Goal: Task Accomplishment & Management: Complete application form

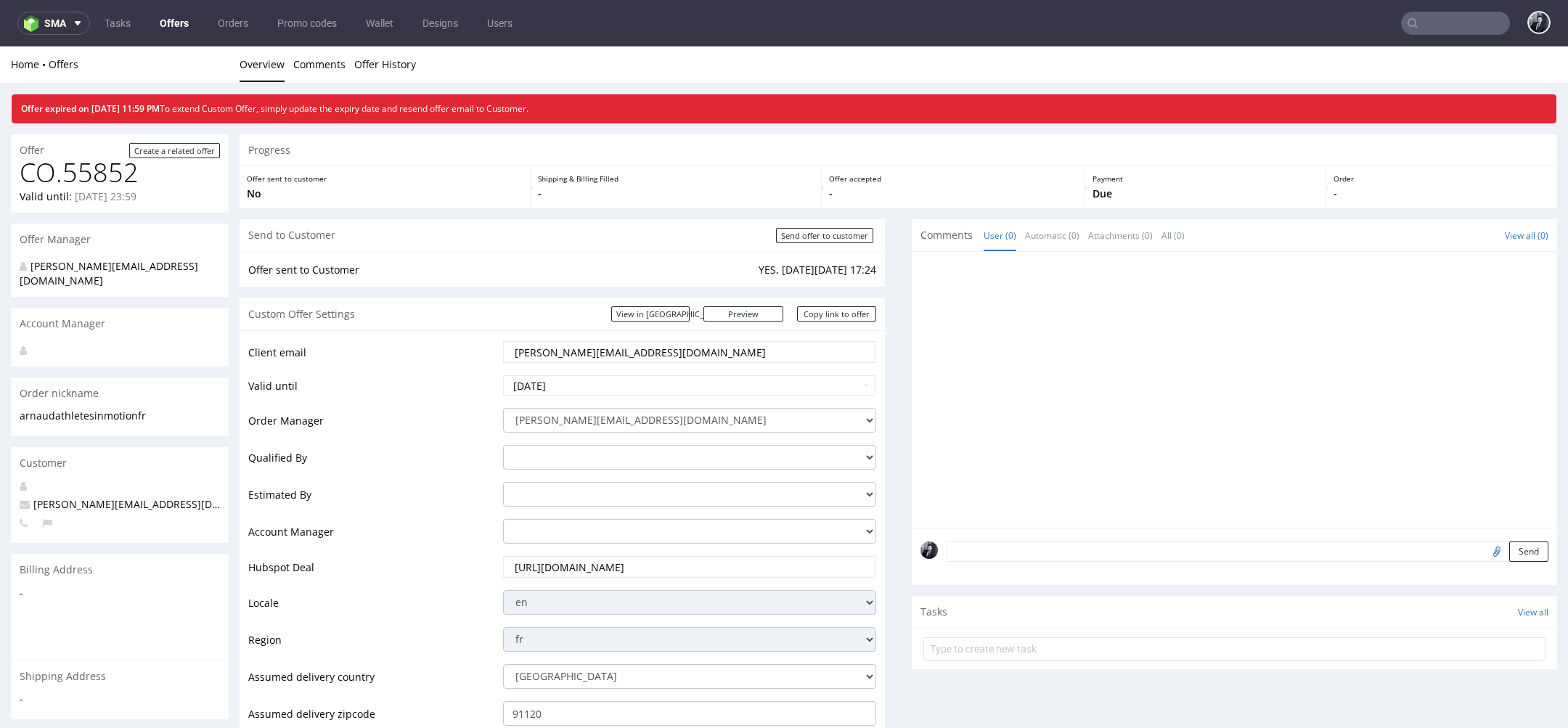
click at [170, 29] on link "Offers" at bounding box center [174, 22] width 46 height 23
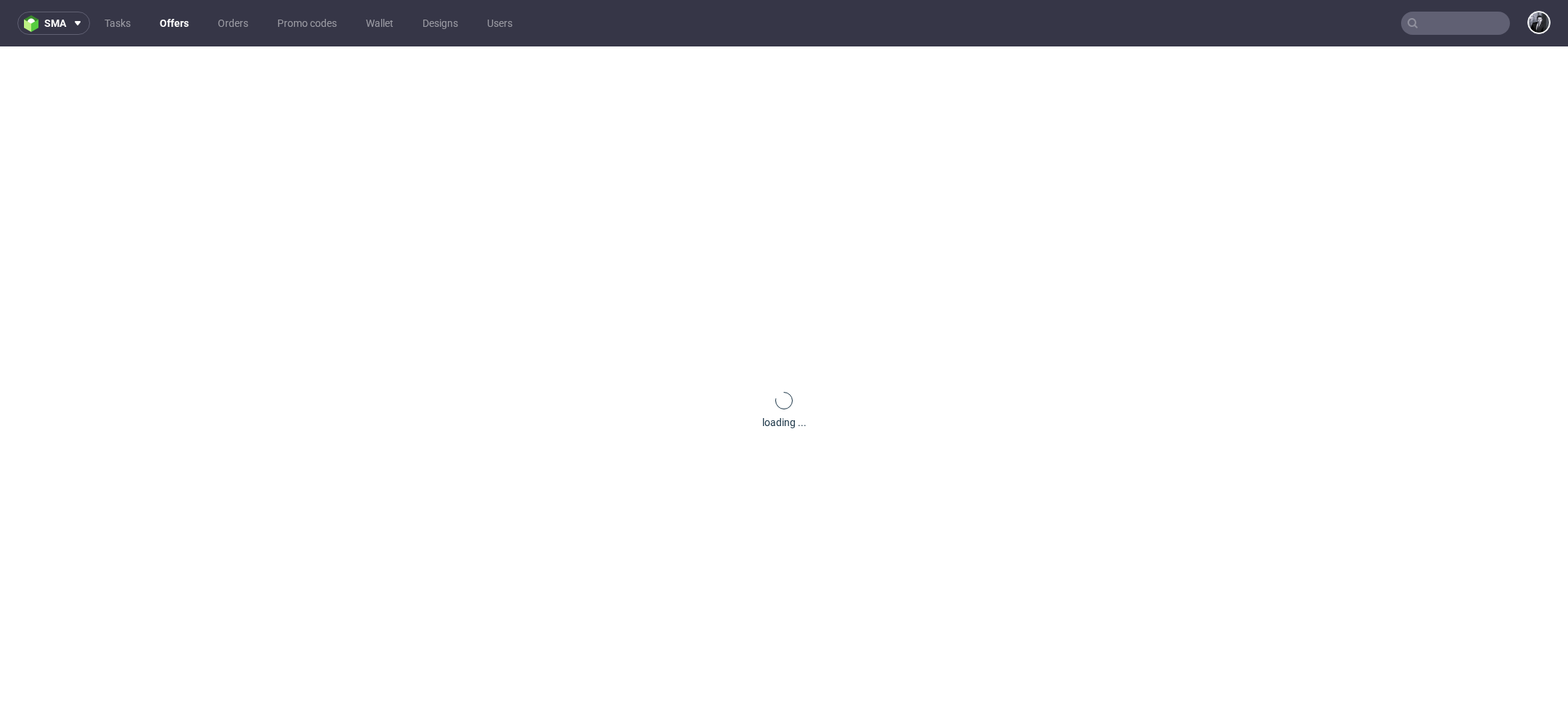
click at [182, 36] on nav "sma Tasks Offers Orders Promo codes Wallet Designs Users" at bounding box center [784, 23] width 1568 height 46
click at [176, 31] on link "Offers" at bounding box center [174, 22] width 46 height 23
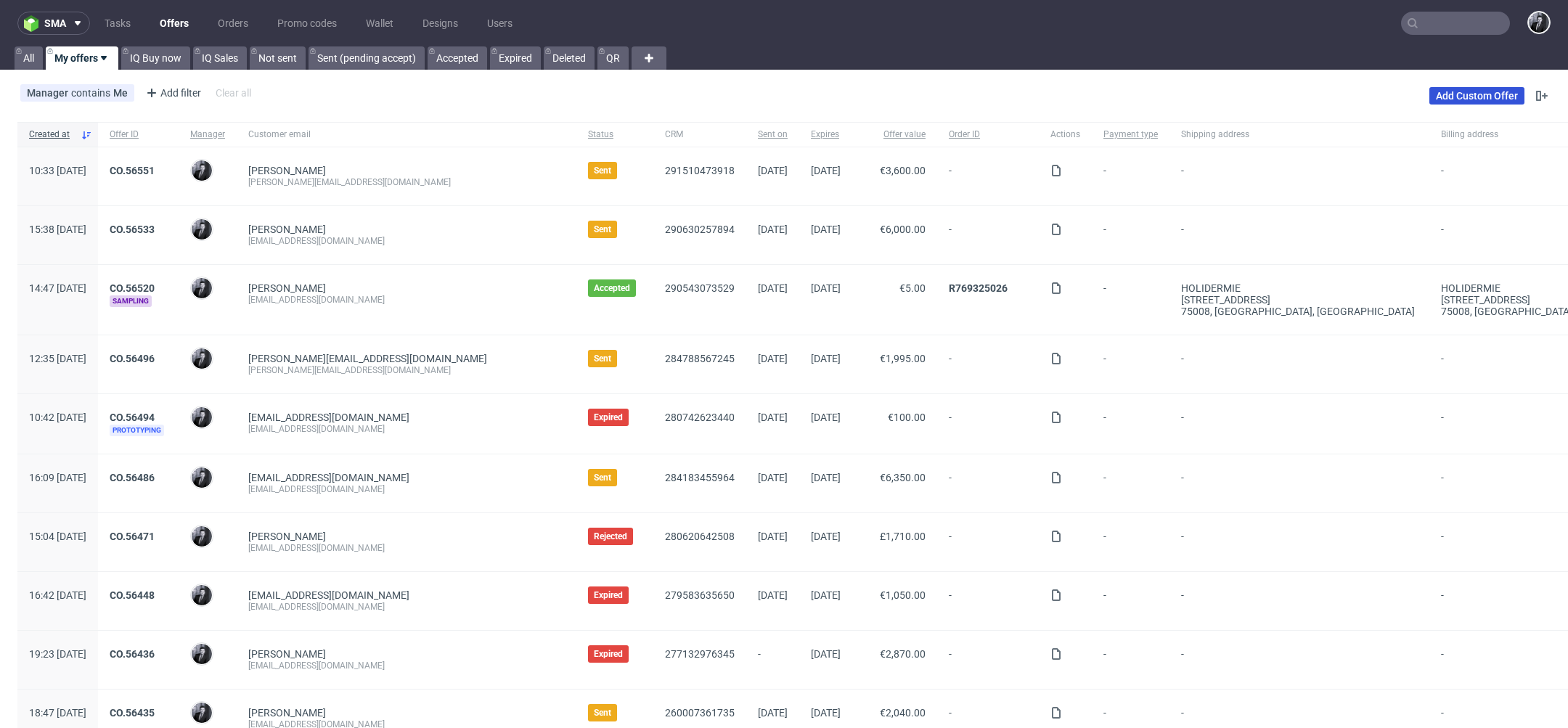
click at [1433, 90] on link "Add Custom Offer" at bounding box center [1477, 96] width 96 height 17
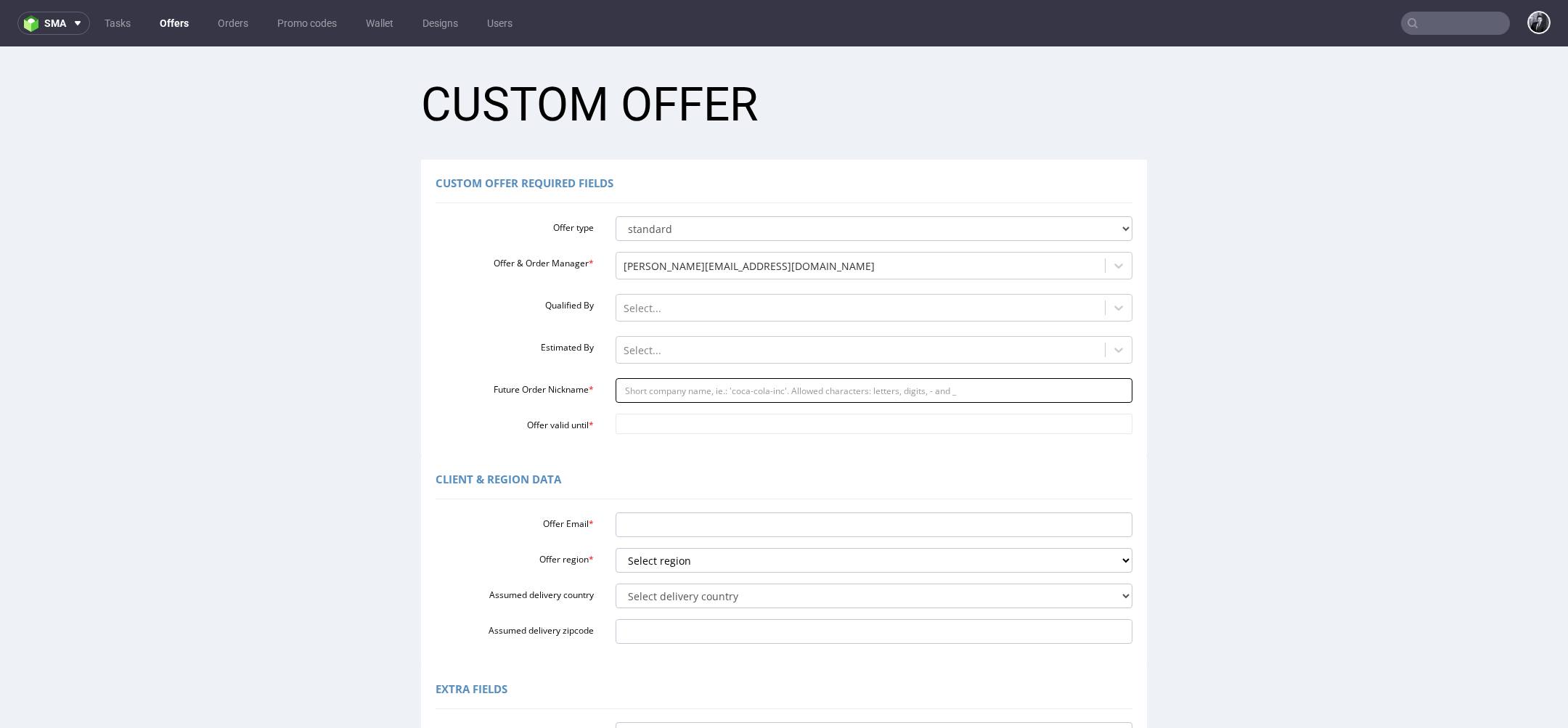
click at [738, 388] on input "Future Order Nickname *" at bounding box center [874, 391] width 518 height 25
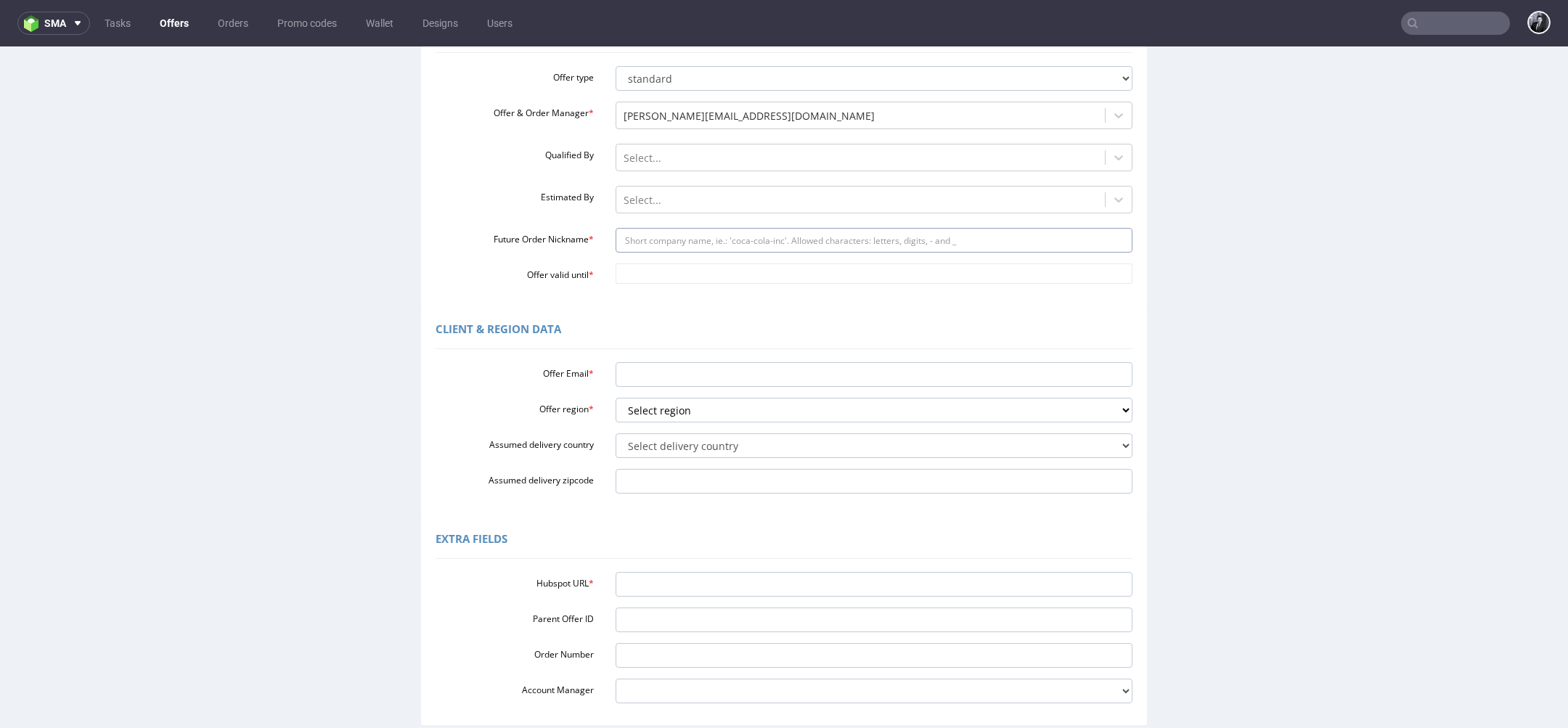
scroll to position [152, 0]
click at [694, 591] on input "Hubspot URL *" at bounding box center [874, 582] width 518 height 25
paste input "https://app-eu1.hubspot.com/contacts/25600958/record/0-3/276295193820"
type input "https://app-eu1.hubspot.com/contacts/25600958/record/0-3/276295193820"
click at [711, 417] on select "Select region eu gb de pl fr it es" at bounding box center [874, 408] width 518 height 25
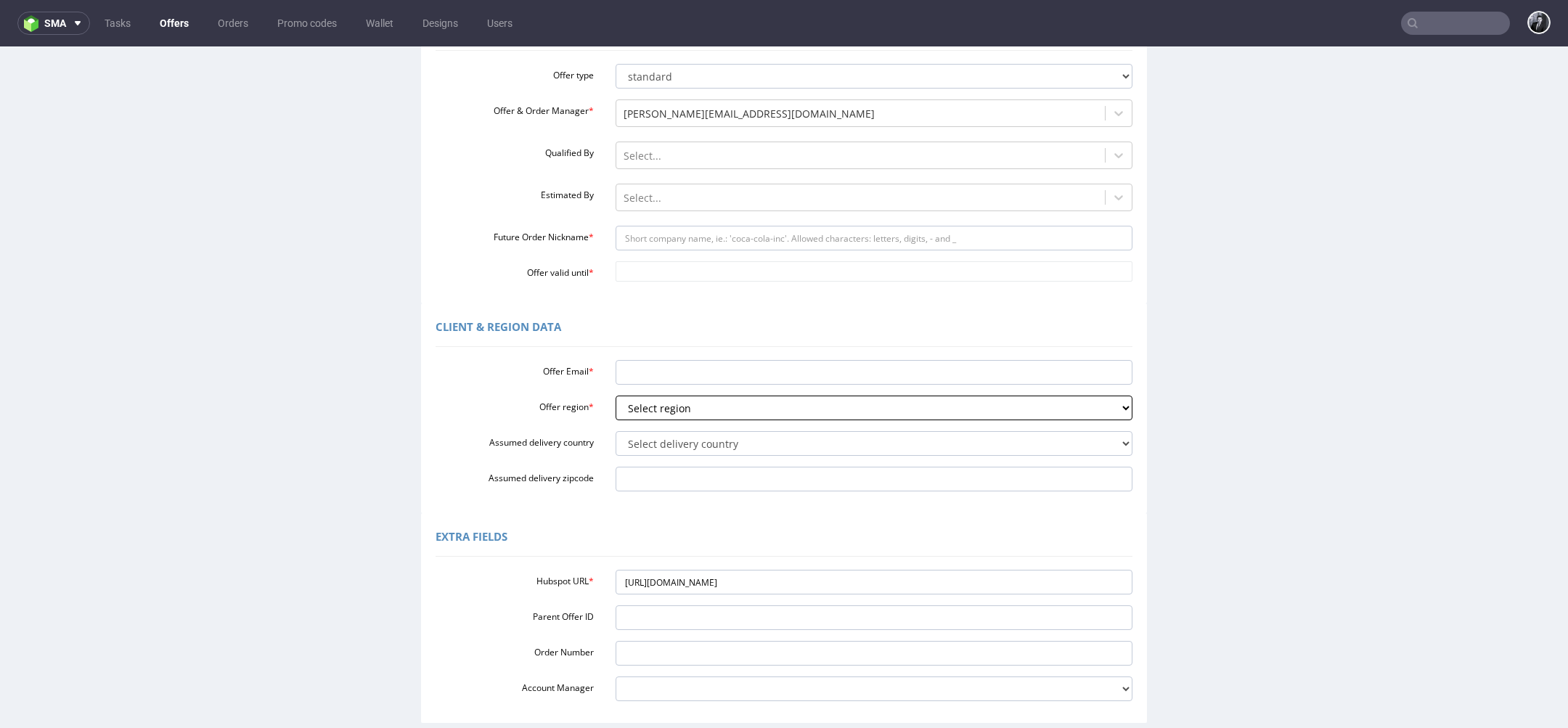
click at [615, 396] on select "Select region eu gb de pl fr it es" at bounding box center [874, 408] width 518 height 25
click at [703, 410] on select "Select region eu gb de pl fr it es" at bounding box center [874, 408] width 518 height 25
select select "eu"
click at [615, 396] on select "Select region eu gb de pl fr it es" at bounding box center [874, 408] width 518 height 25
click at [682, 374] on input "Offer Email *" at bounding box center [874, 372] width 518 height 25
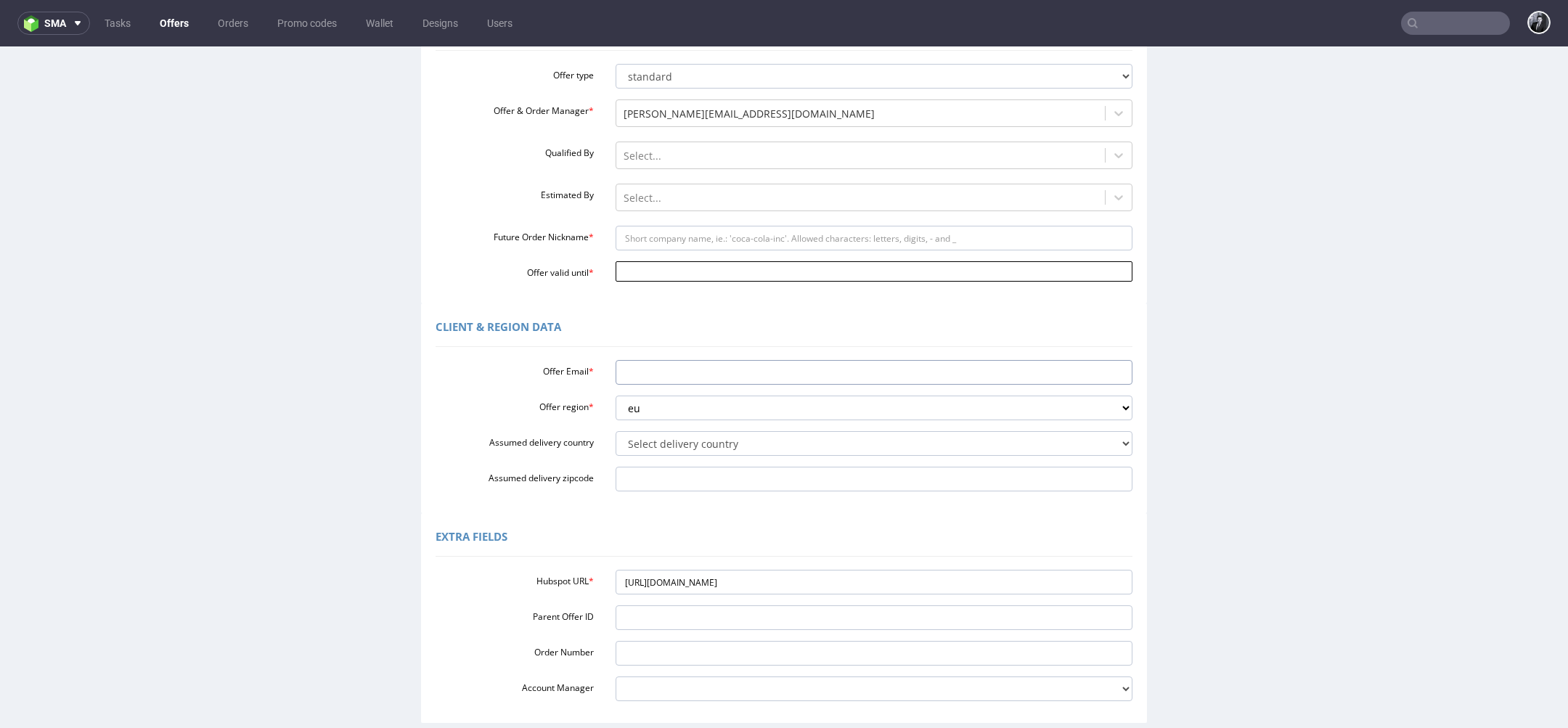
paste input "andresdiaz@wildvalleycapital.com"
type input "andresdiaz@wildvalleycapital.com"
click at [688, 267] on input "Offer valid until *" at bounding box center [874, 272] width 518 height 21
click at [615, 323] on div "Client & Region data" at bounding box center [784, 330] width 697 height 34
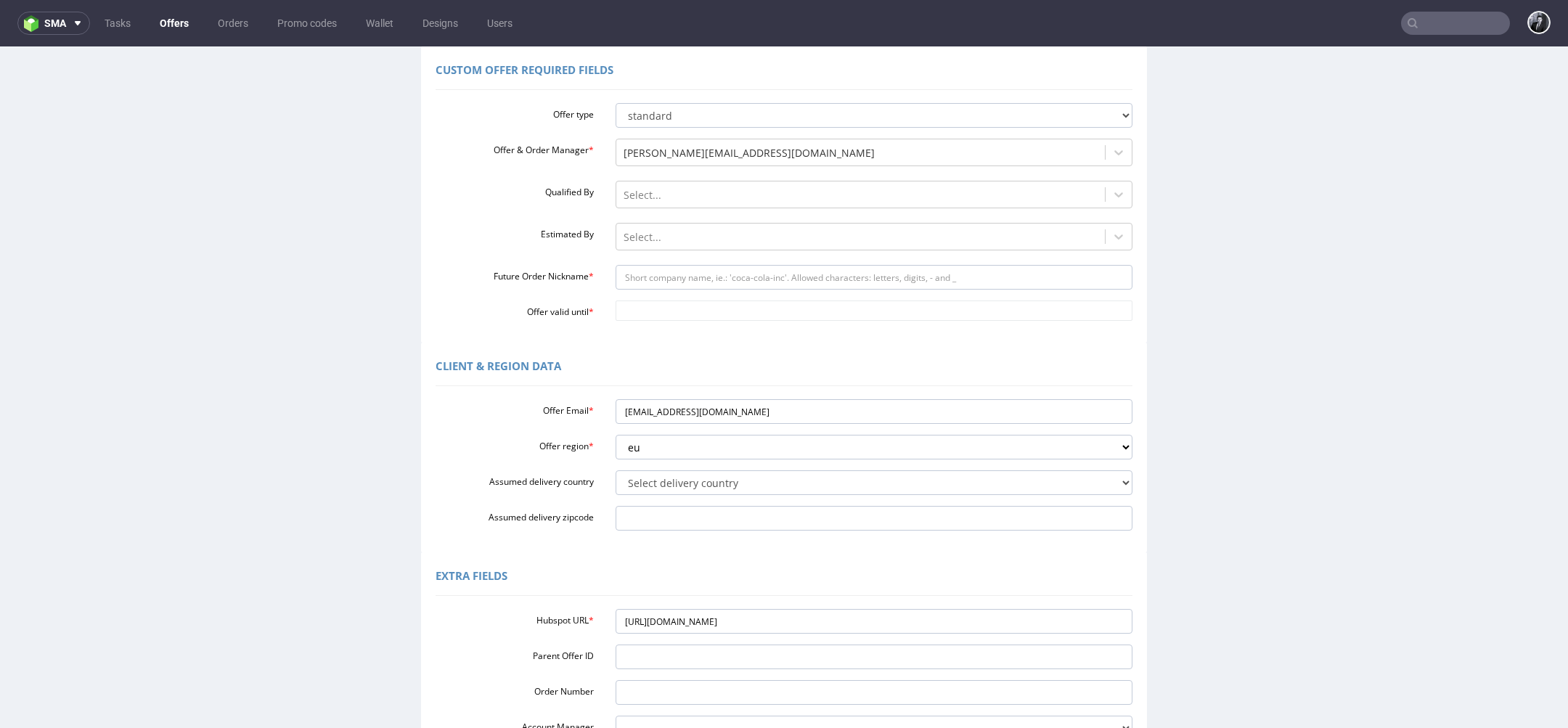
scroll to position [94, 0]
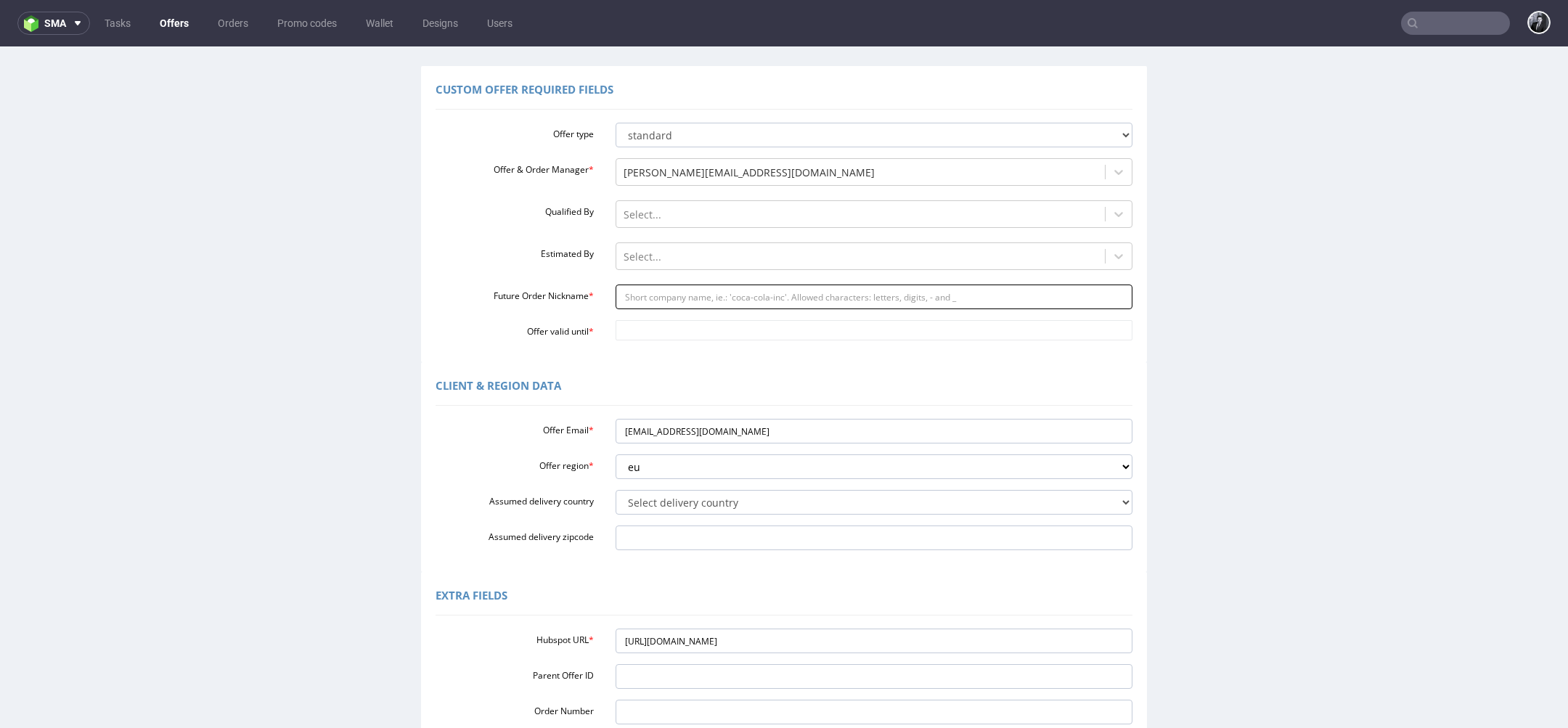
click at [715, 297] on input "Future Order Nickname *" at bounding box center [874, 297] width 518 height 25
paste input "andresdiazwildvalleycapitalcom"
type input "andresdiazwildvalleycapitalcom"
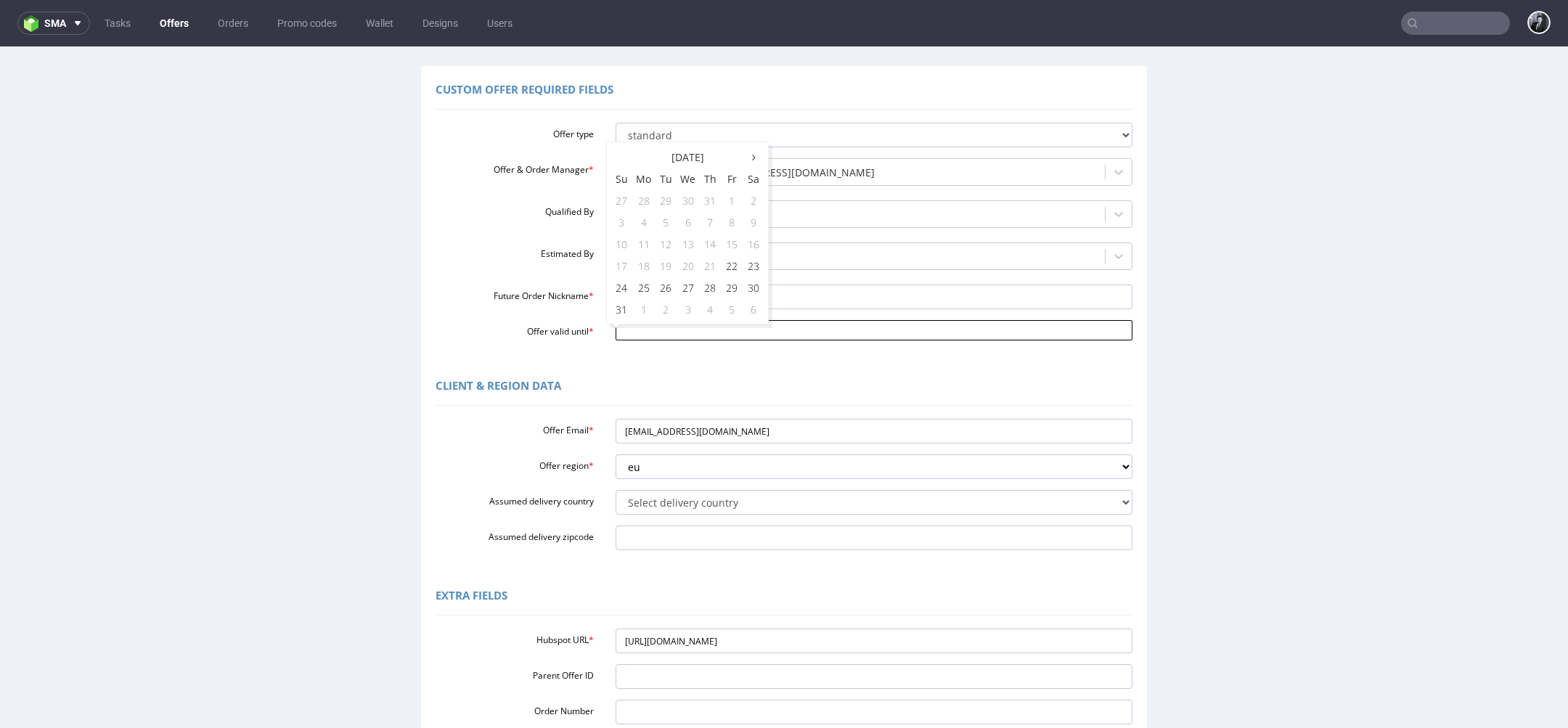
click at [684, 335] on input "Offer valid until *" at bounding box center [874, 330] width 518 height 21
click at [731, 314] on td "5" at bounding box center [732, 309] width 22 height 22
type input "2025-09-05"
click at [727, 380] on div "Client & Region data" at bounding box center [784, 388] width 697 height 34
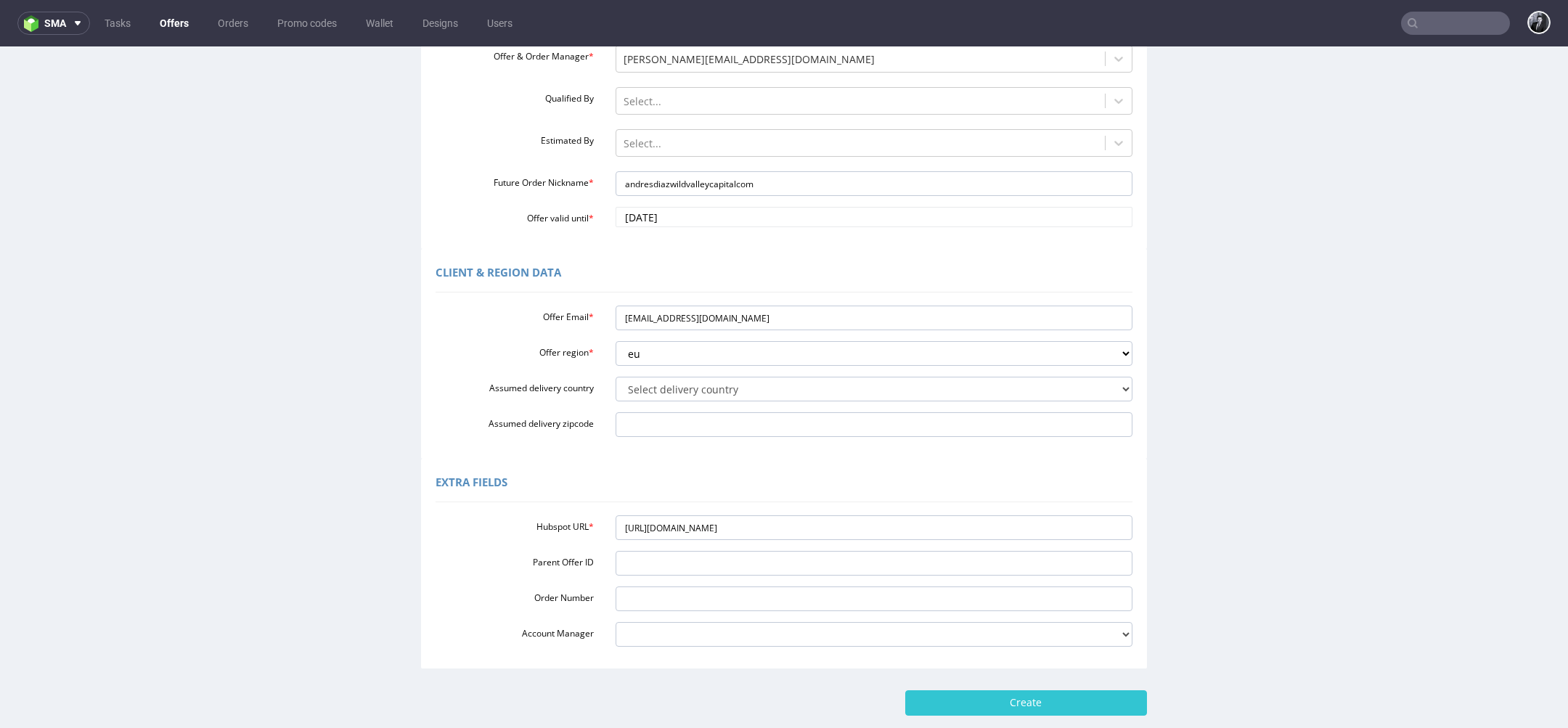
scroll to position [287, 0]
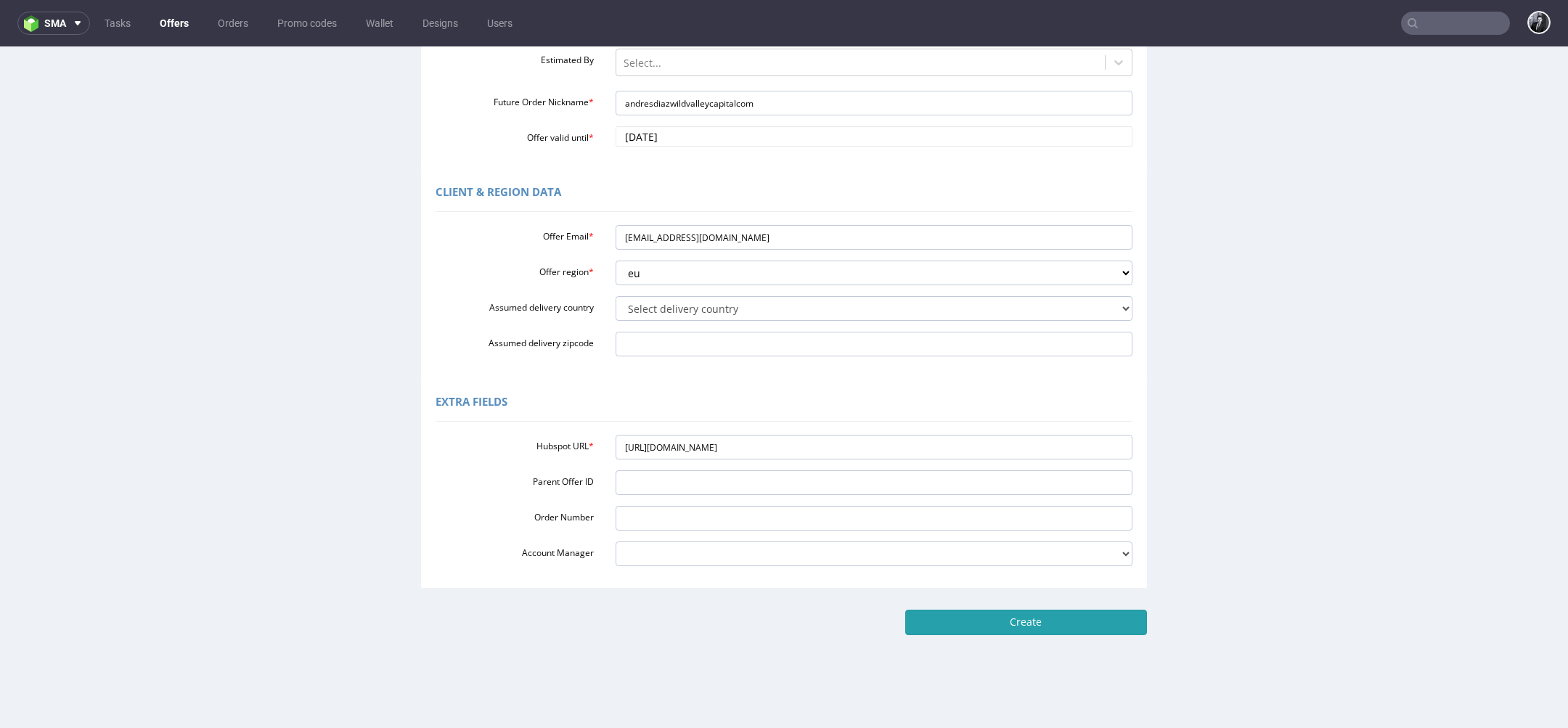
click at [1038, 631] on input "Create" at bounding box center [1026, 622] width 242 height 25
type input "Please wait..."
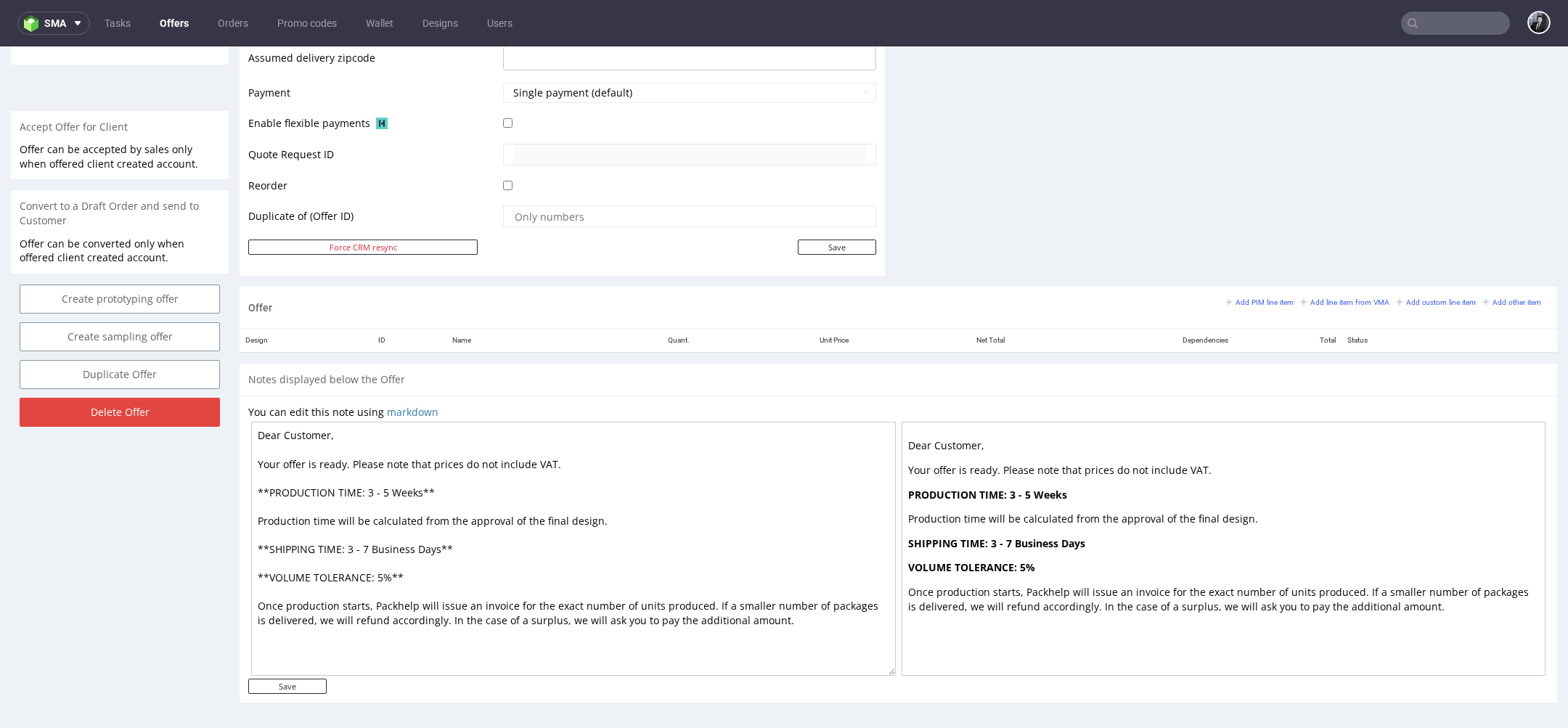
scroll to position [4, 0]
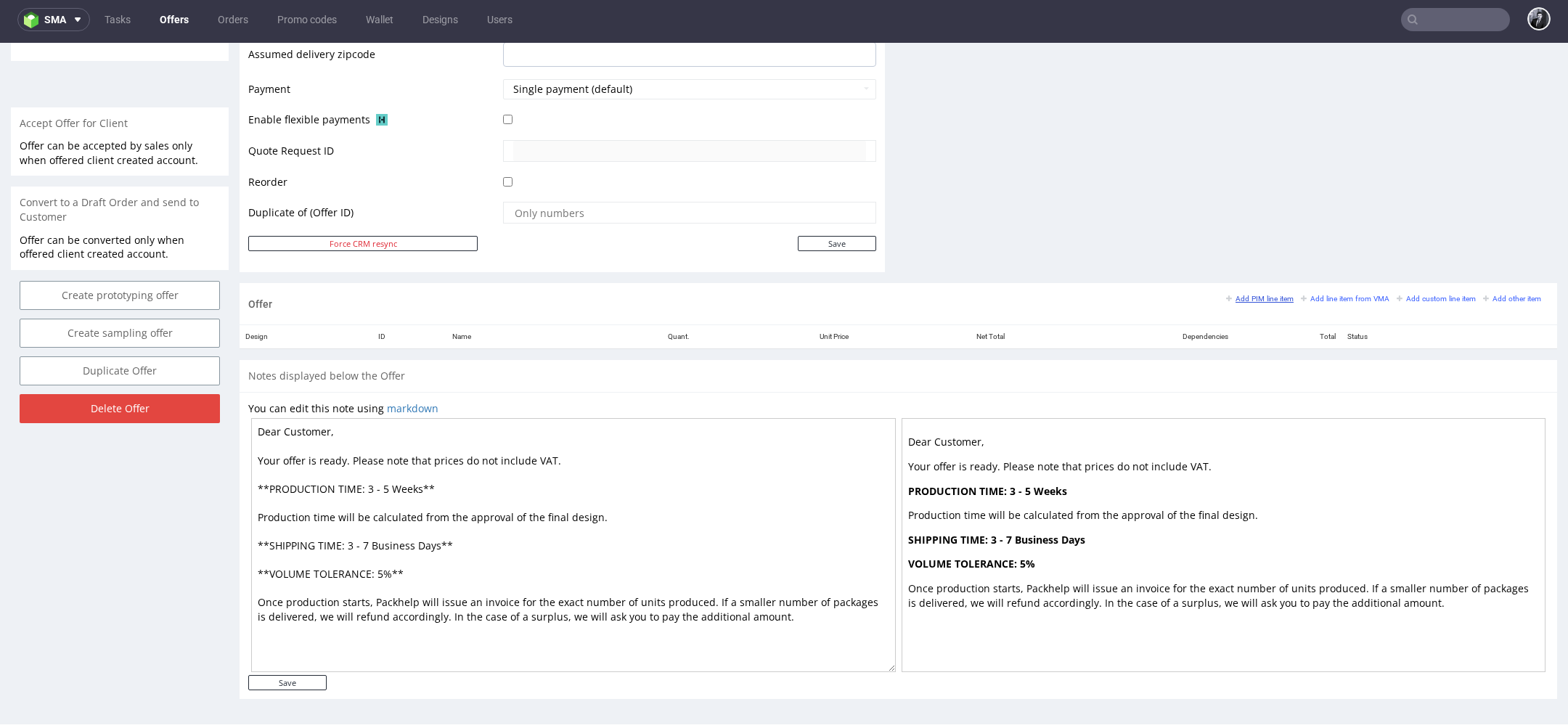
click at [1261, 295] on small "Add PIM line item" at bounding box center [1260, 299] width 67 height 8
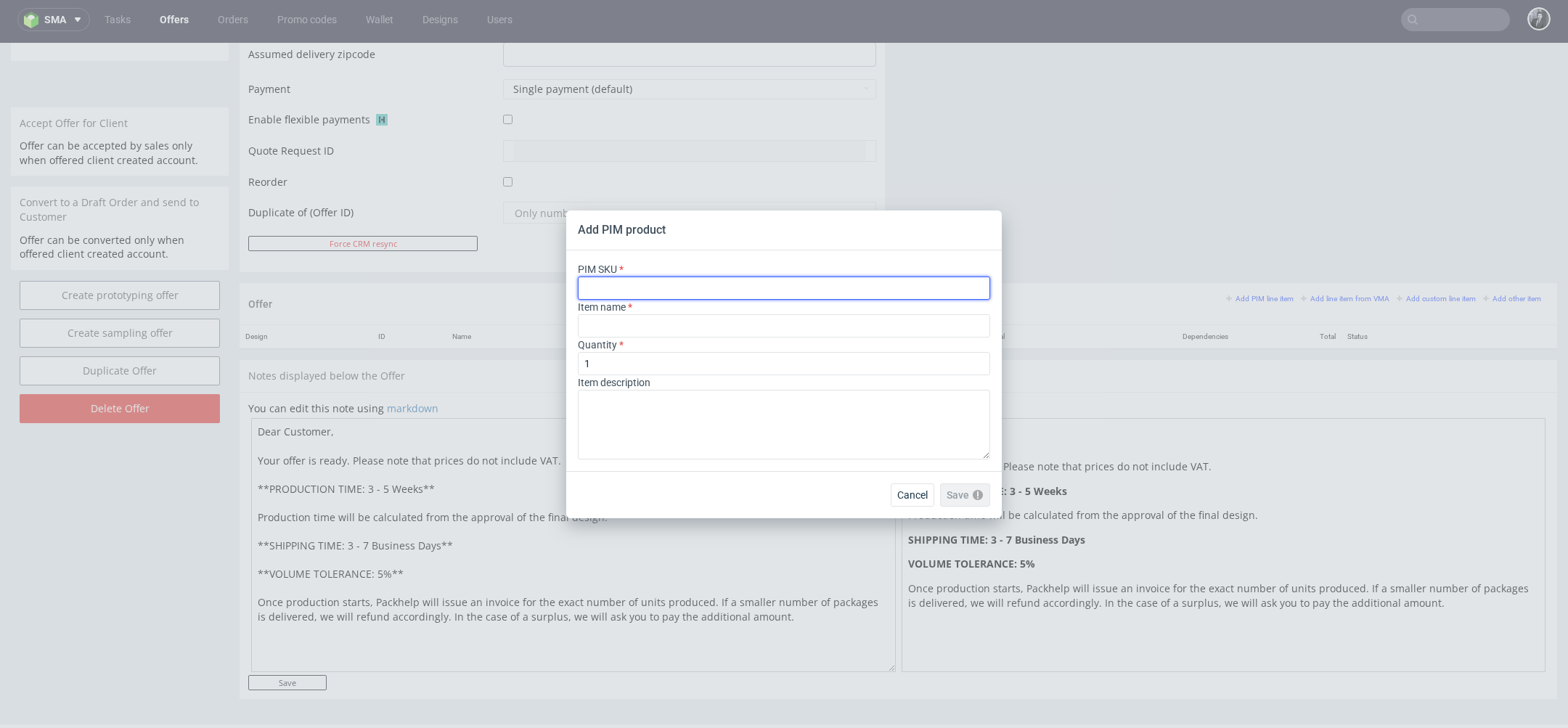
click at [688, 283] on input "text" at bounding box center [784, 287] width 412 height 23
paste input "sku=ph-386-2839"
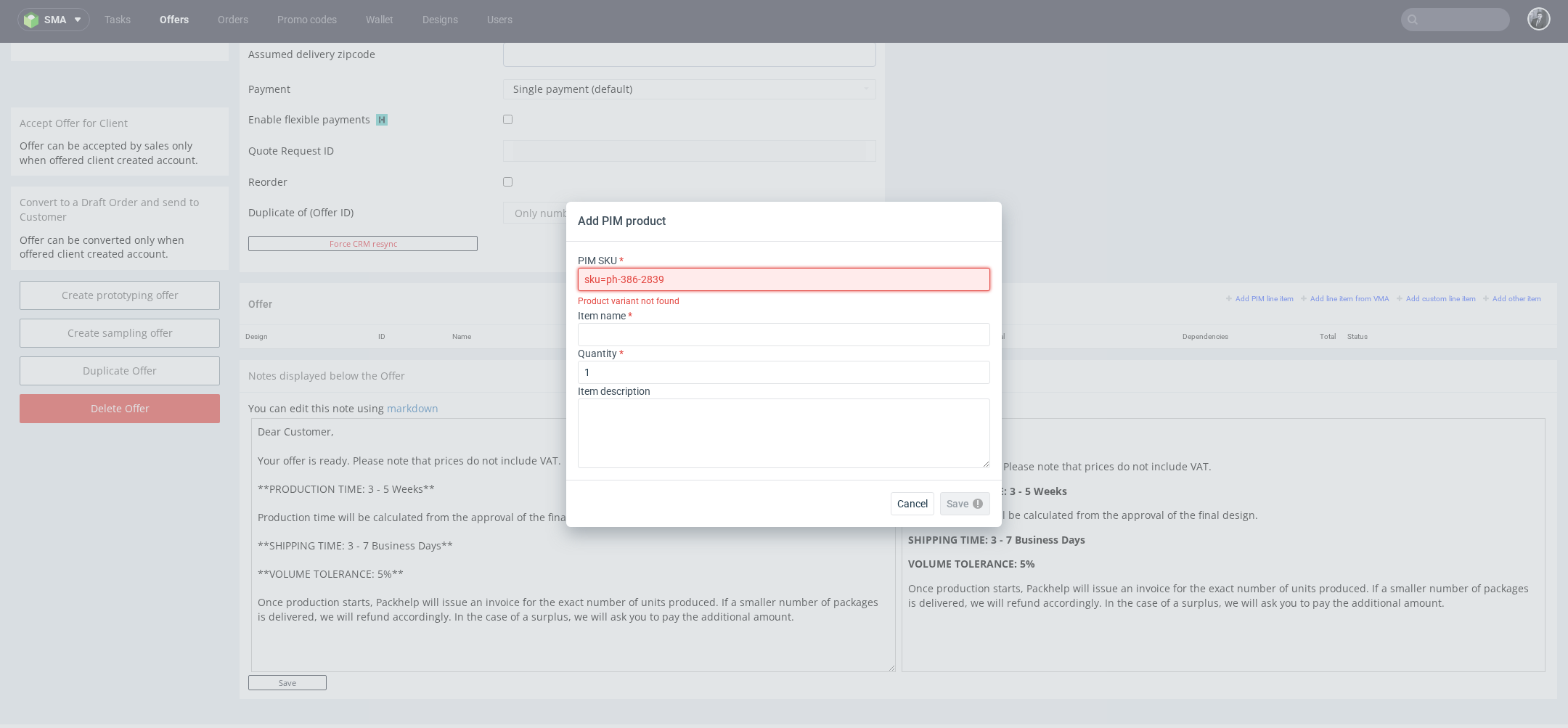
drag, startPoint x: 702, startPoint y: 281, endPoint x: 573, endPoint y: 280, distance: 129.0
click at [573, 280] on div "PIM SKU sku=ph-386-2839 Product variant not found Item name Quantity 1 Item des…" at bounding box center [784, 361] width 435 height 238
click at [611, 281] on input "sku=ph-386-2839" at bounding box center [784, 279] width 412 height 23
drag, startPoint x: 608, startPoint y: 280, endPoint x: 565, endPoint y: 280, distance: 43.0
click at [565, 280] on div "Add PIM product PIM SKU sku=ph-386-2839 Product variant not found Item name Qua…" at bounding box center [784, 364] width 1568 height 728
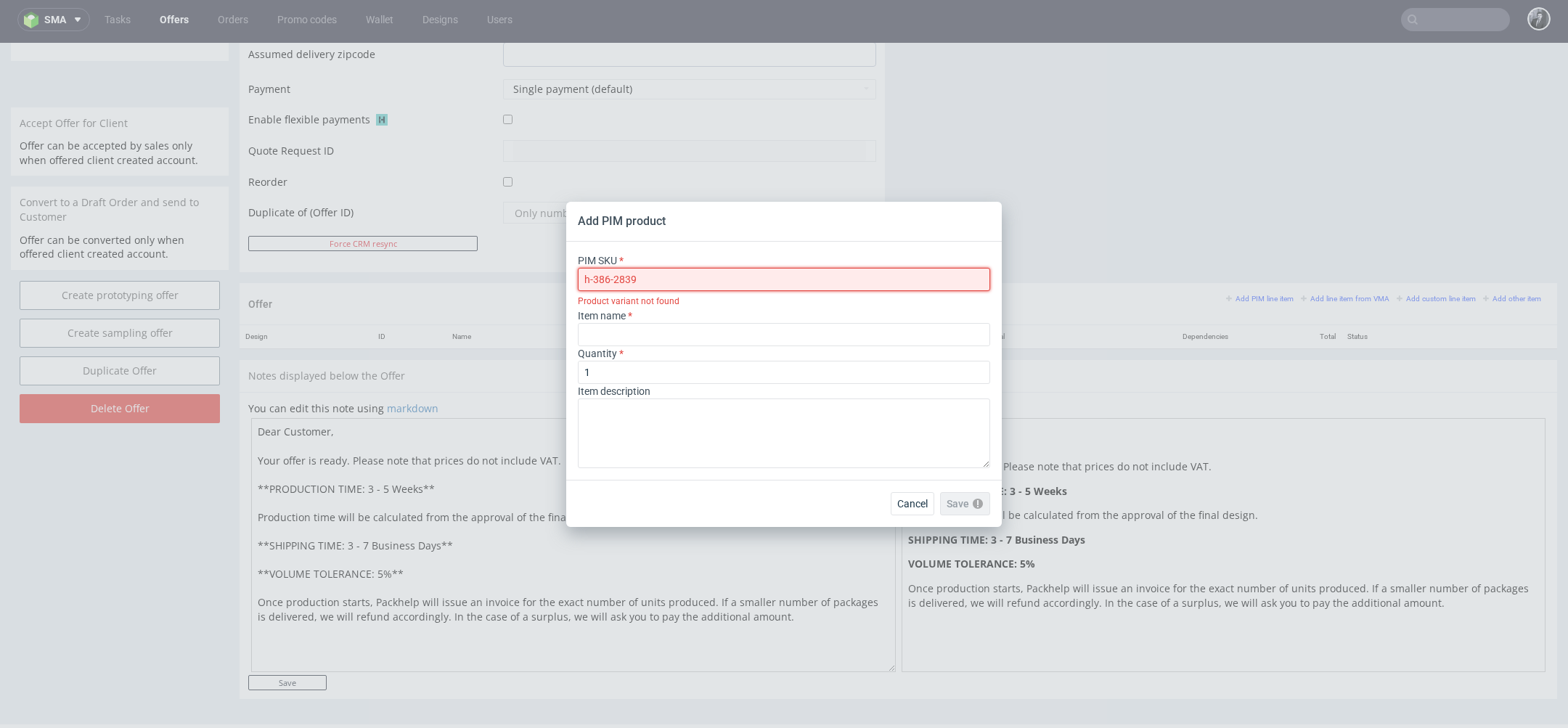
type input "ph-386-2839"
type input "Smoothie Cup"
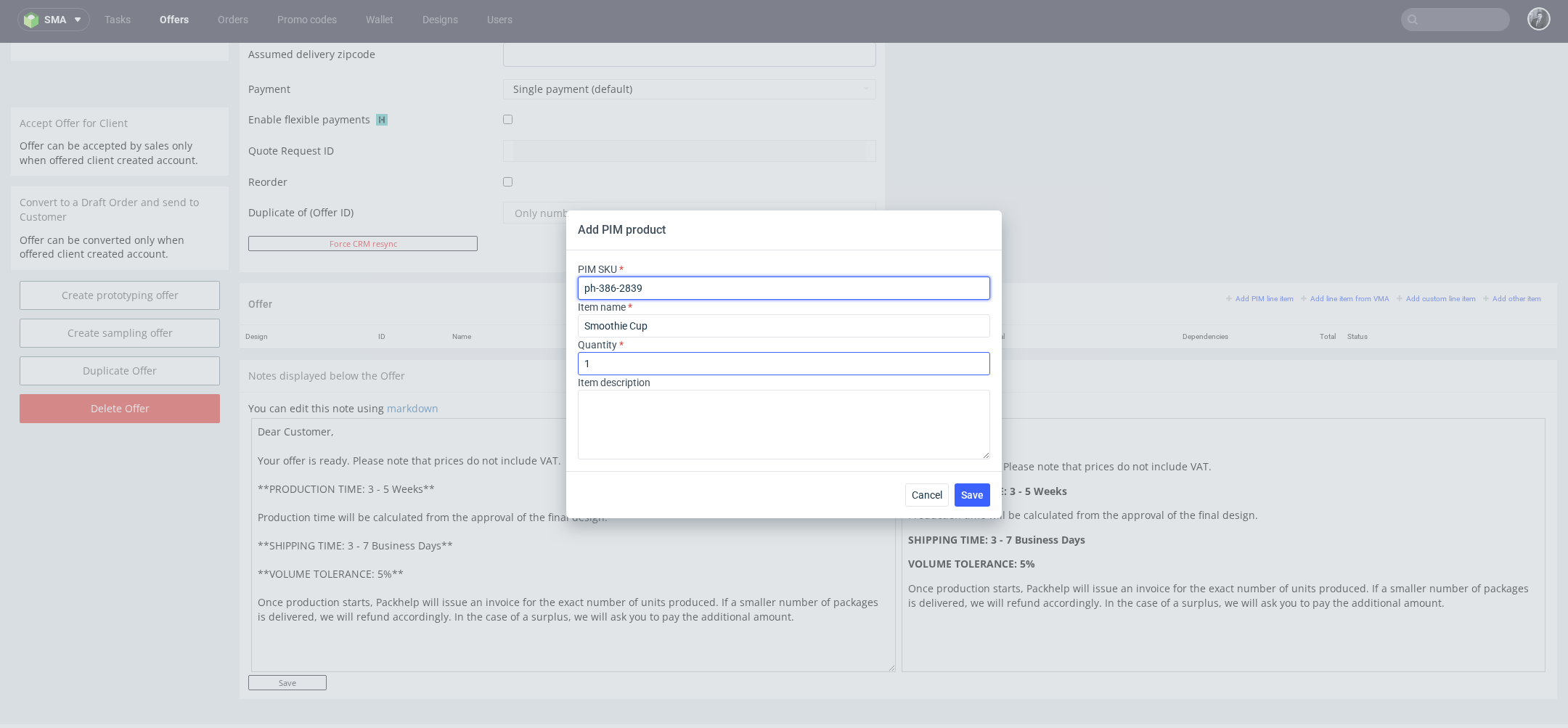
type input "ph-386-2839"
click at [660, 355] on input "1" at bounding box center [784, 363] width 412 height 23
click at [660, 363] on input "1" at bounding box center [784, 363] width 412 height 23
type input "5000"
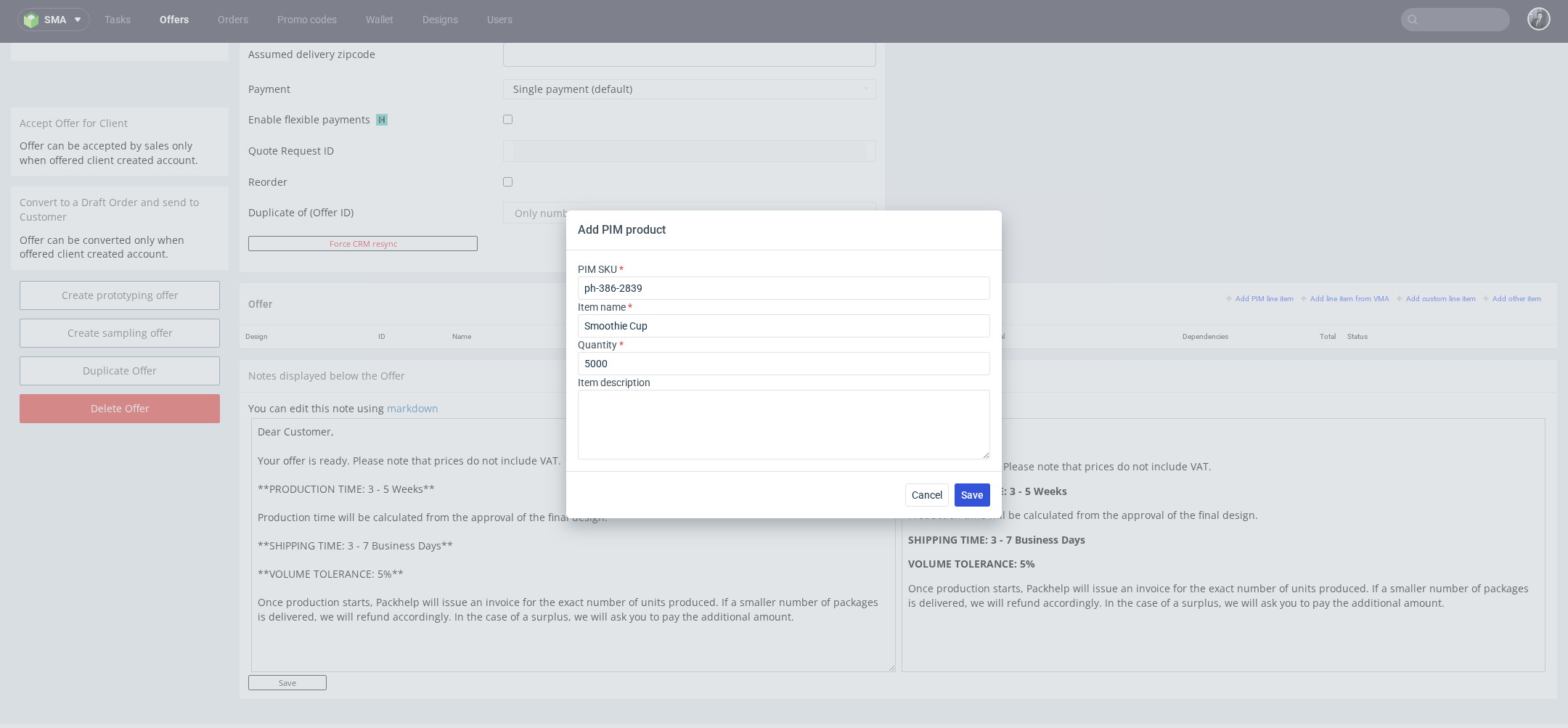
click at [976, 492] on span "Save" at bounding box center [972, 495] width 22 height 10
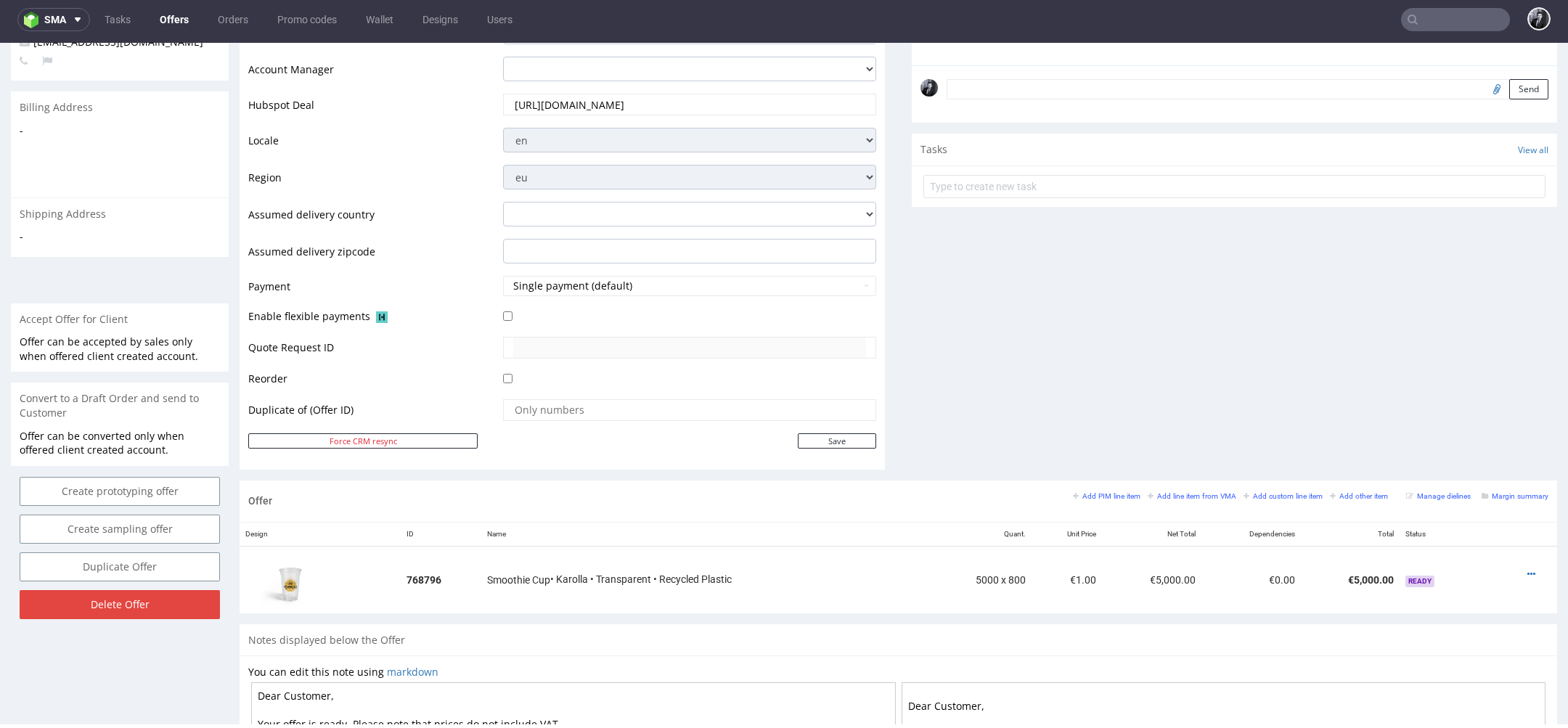
scroll to position [682, 0]
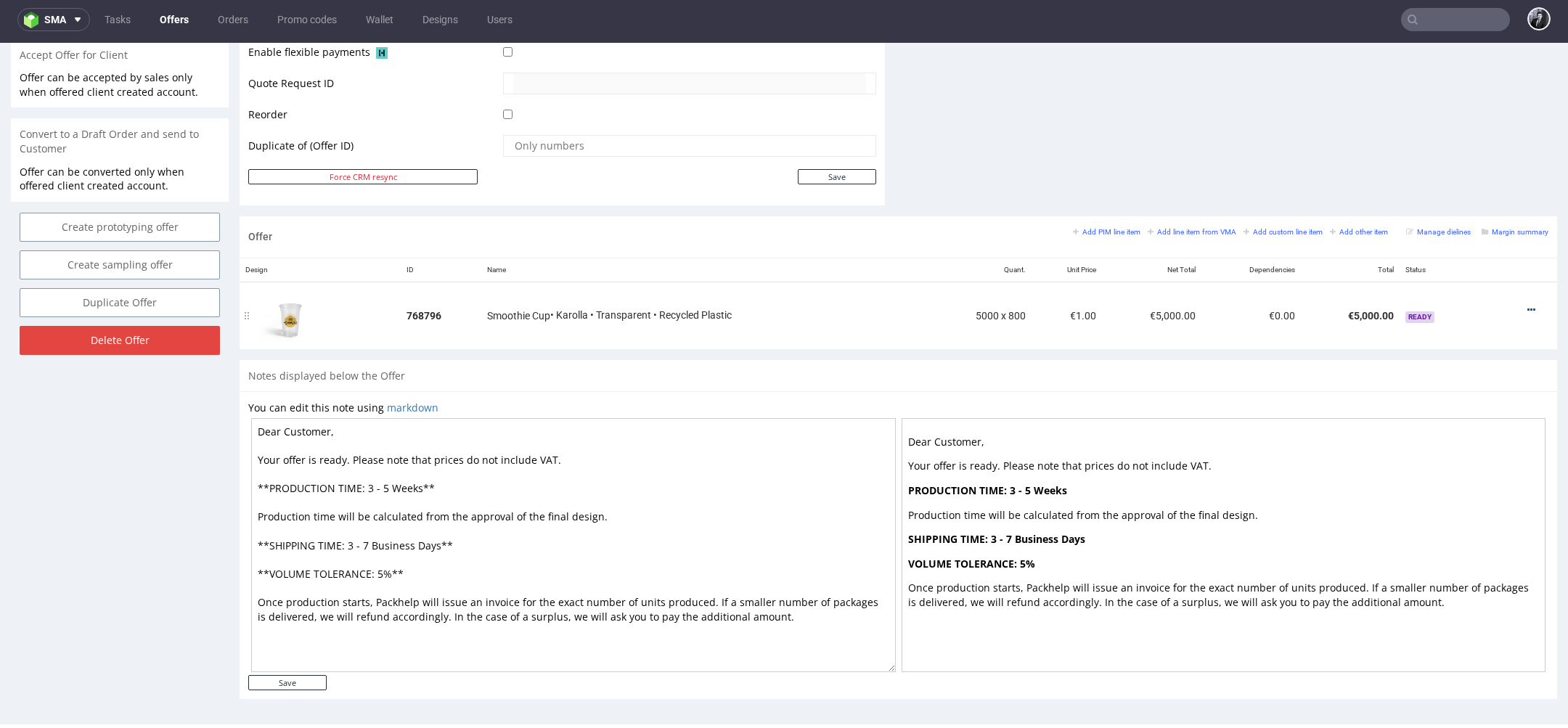
click at [1528, 305] on icon at bounding box center [1531, 310] width 8 height 10
click at [1104, 228] on small "Add PIM line item" at bounding box center [1107, 231] width 67 height 8
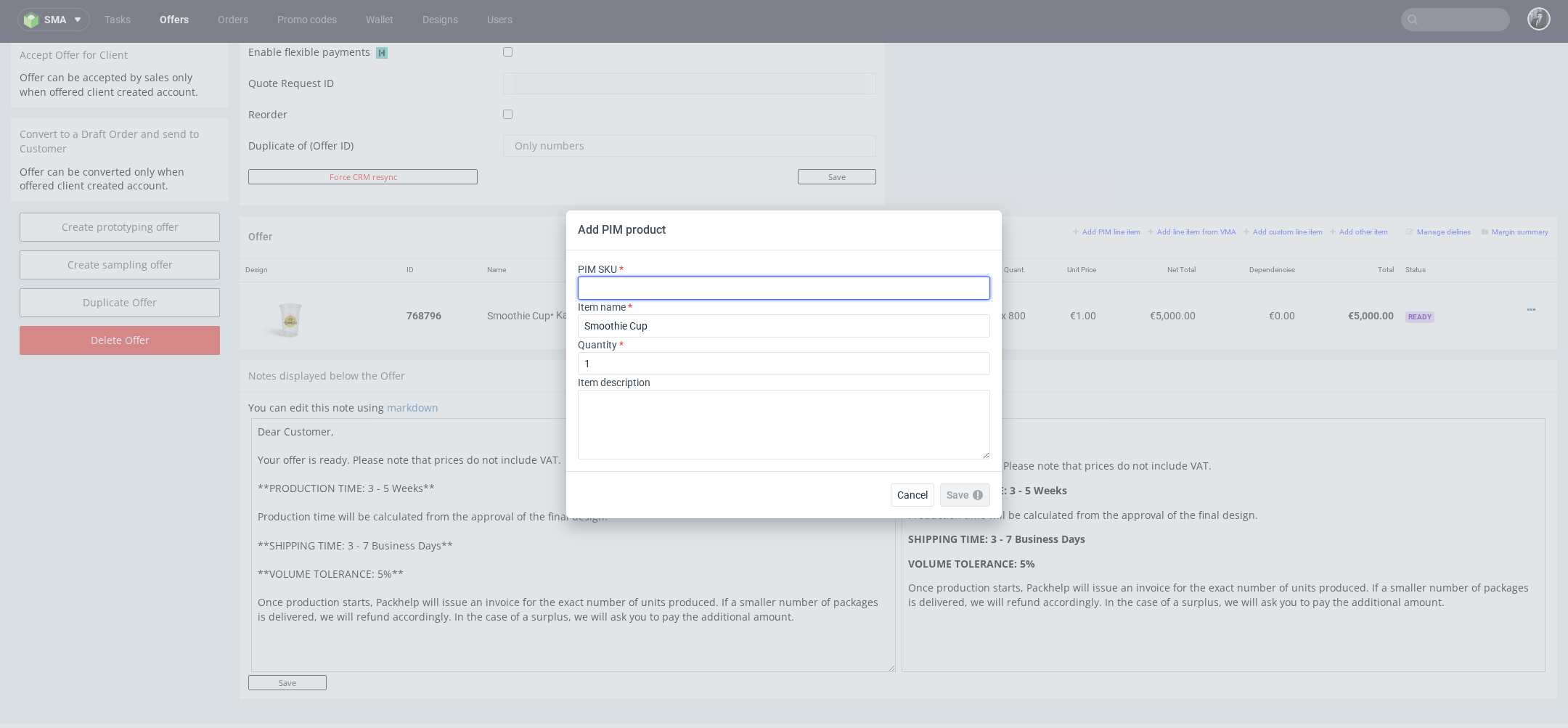
click at [718, 288] on input "text" at bounding box center [784, 287] width 412 height 23
paste input "ph-386-2839"
type input "ph-386-2839"
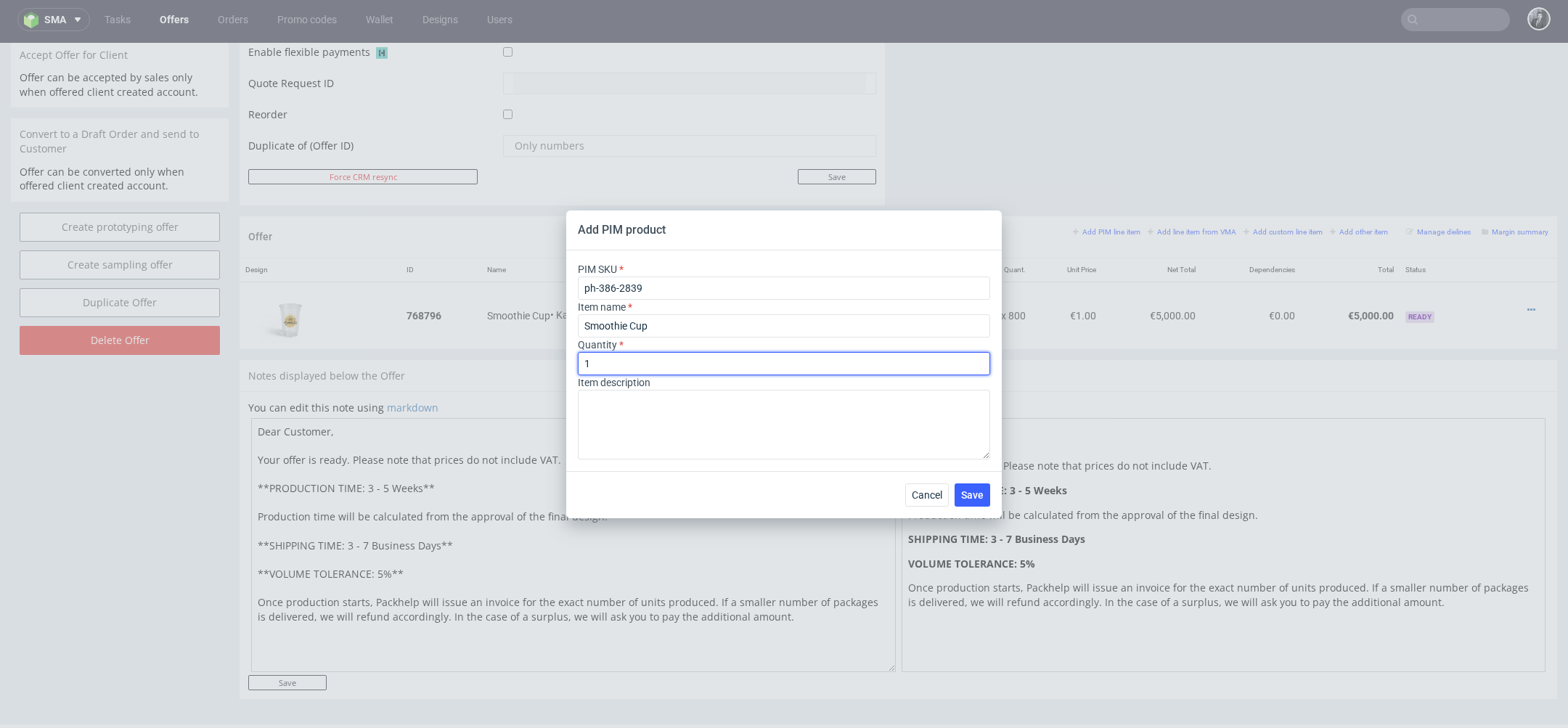
click at [686, 366] on input "1" at bounding box center [784, 363] width 412 height 23
type input "5000"
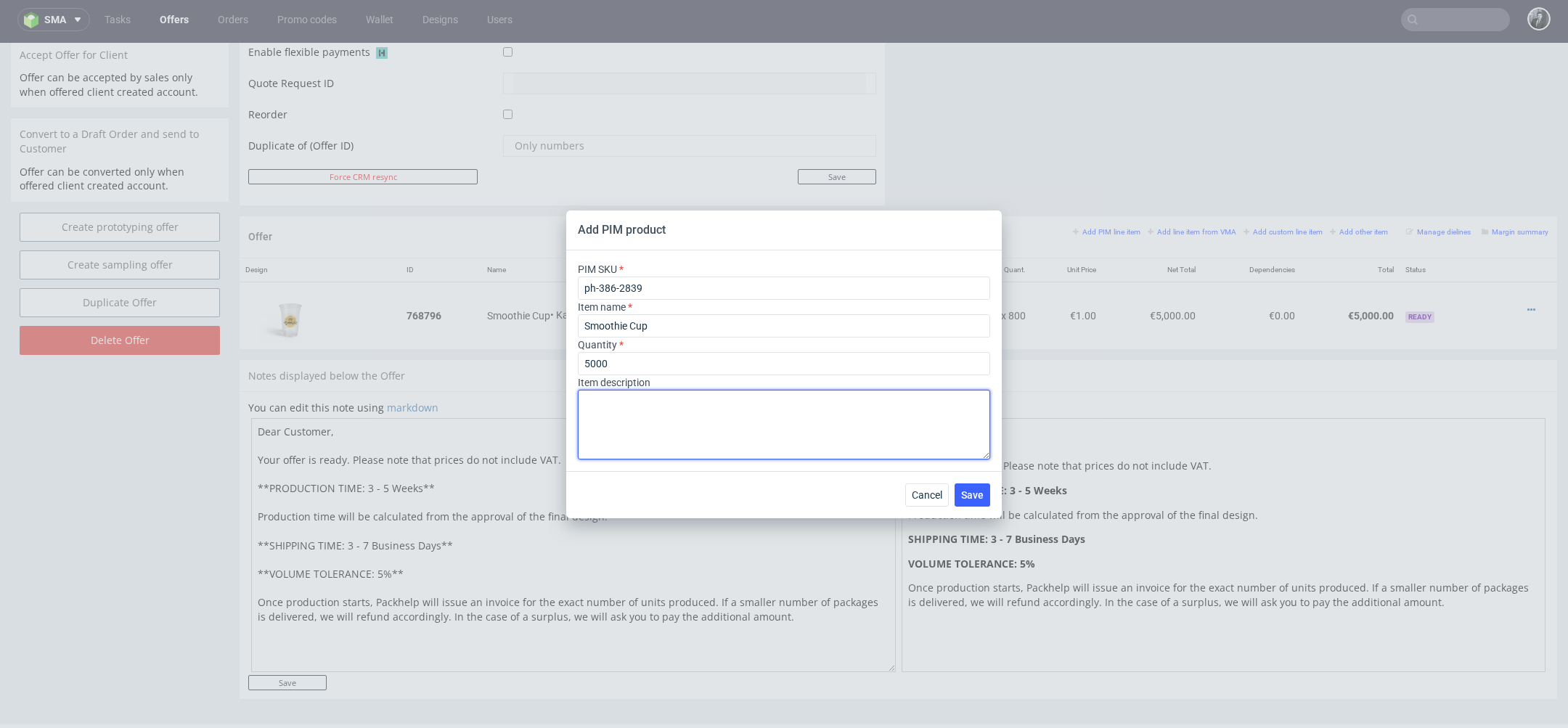
click at [843, 416] on textarea at bounding box center [784, 424] width 412 height 70
type textarea "500 ml"
click at [978, 502] on button "Save" at bounding box center [972, 495] width 35 height 23
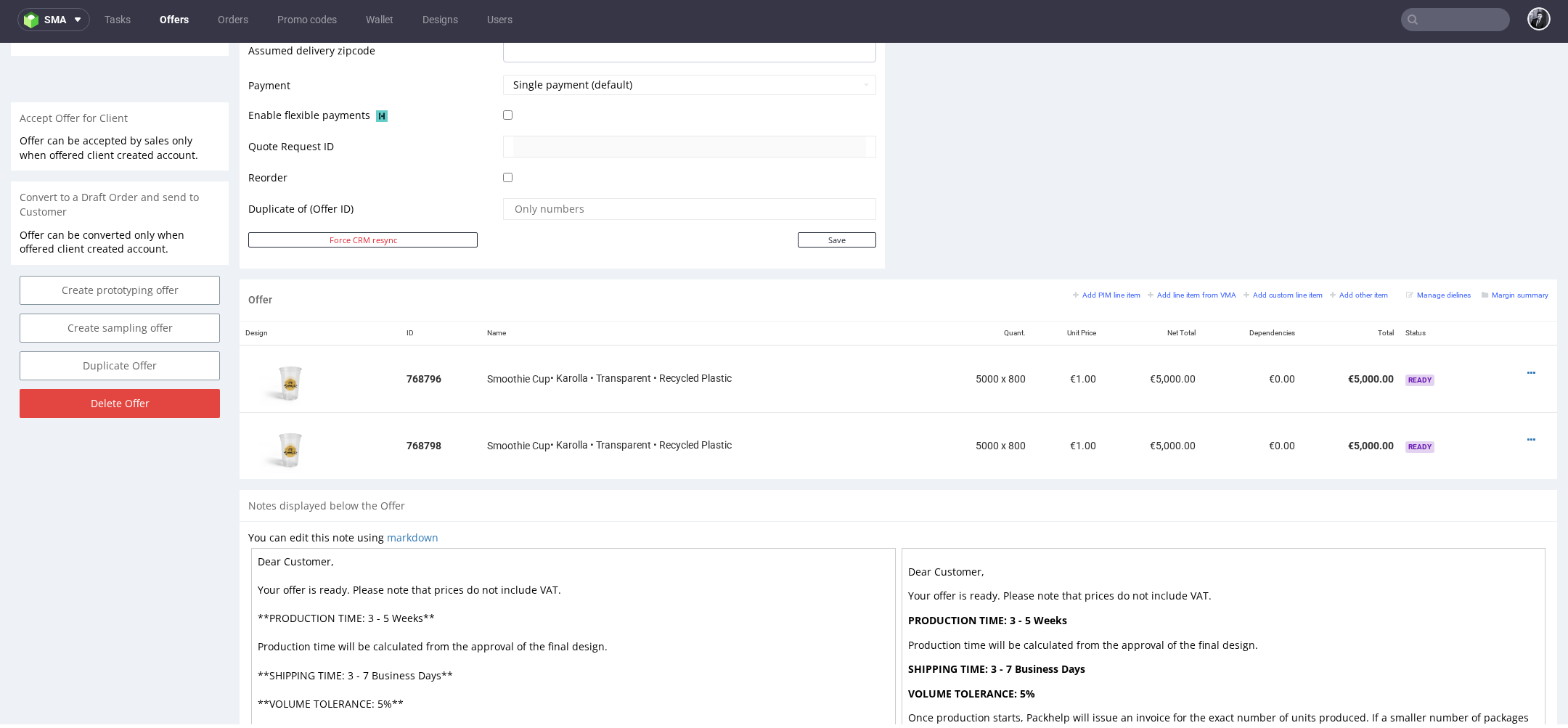
scroll to position [750, 0]
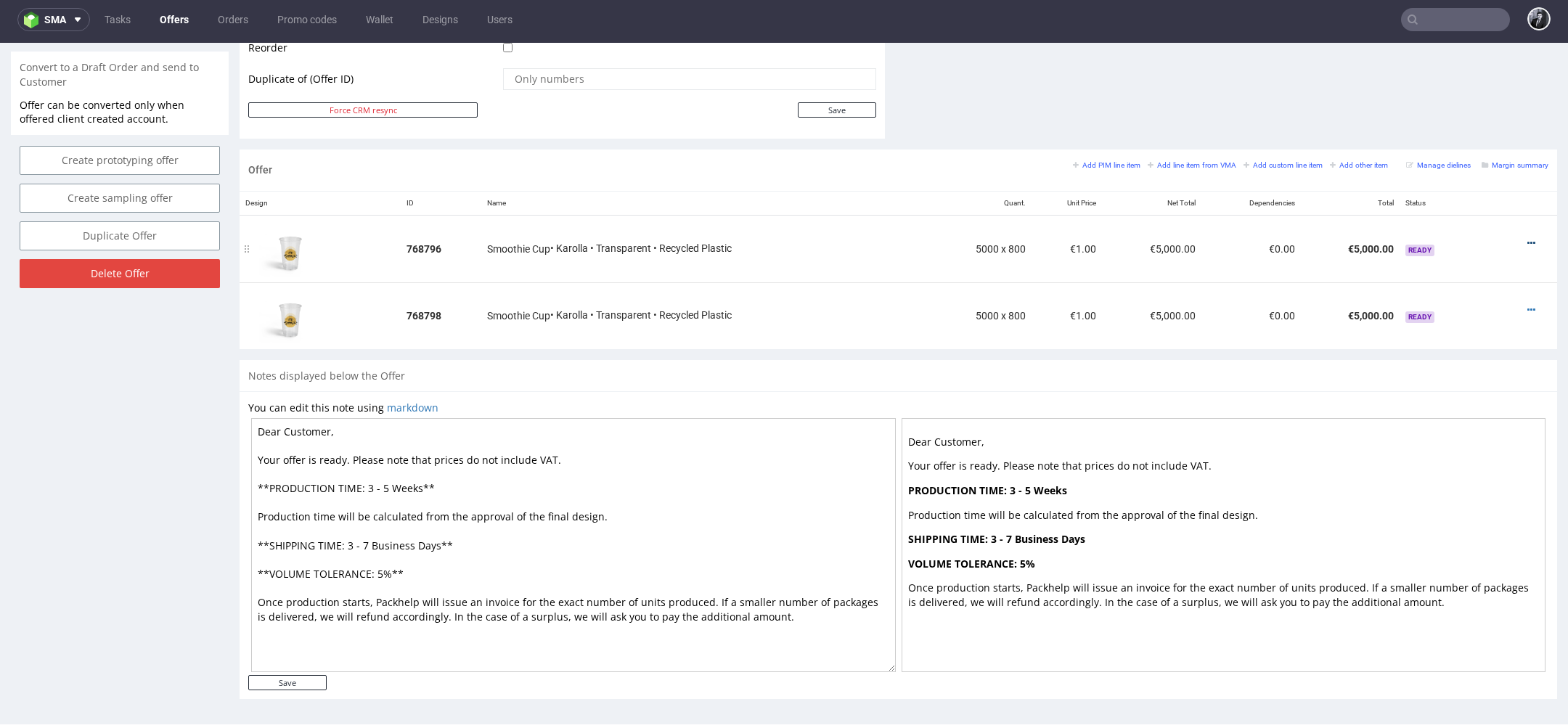
click at [1528, 241] on icon at bounding box center [1531, 244] width 8 height 10
click at [1461, 81] on span "Edit item specification" at bounding box center [1466, 80] width 117 height 15
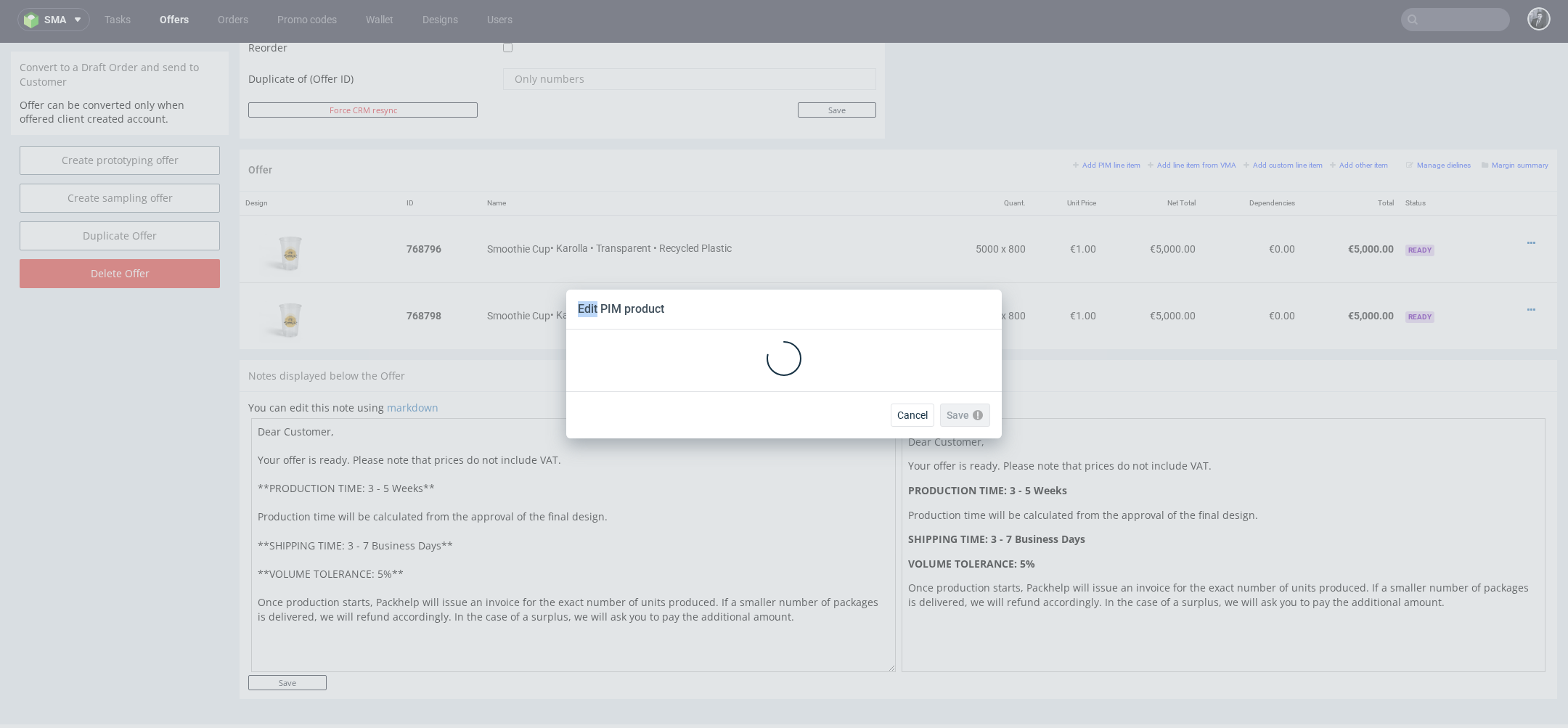
click at [1461, 81] on div "Edit PIM product Cancel Save Please check the form fields as they contain errors" at bounding box center [784, 364] width 1568 height 728
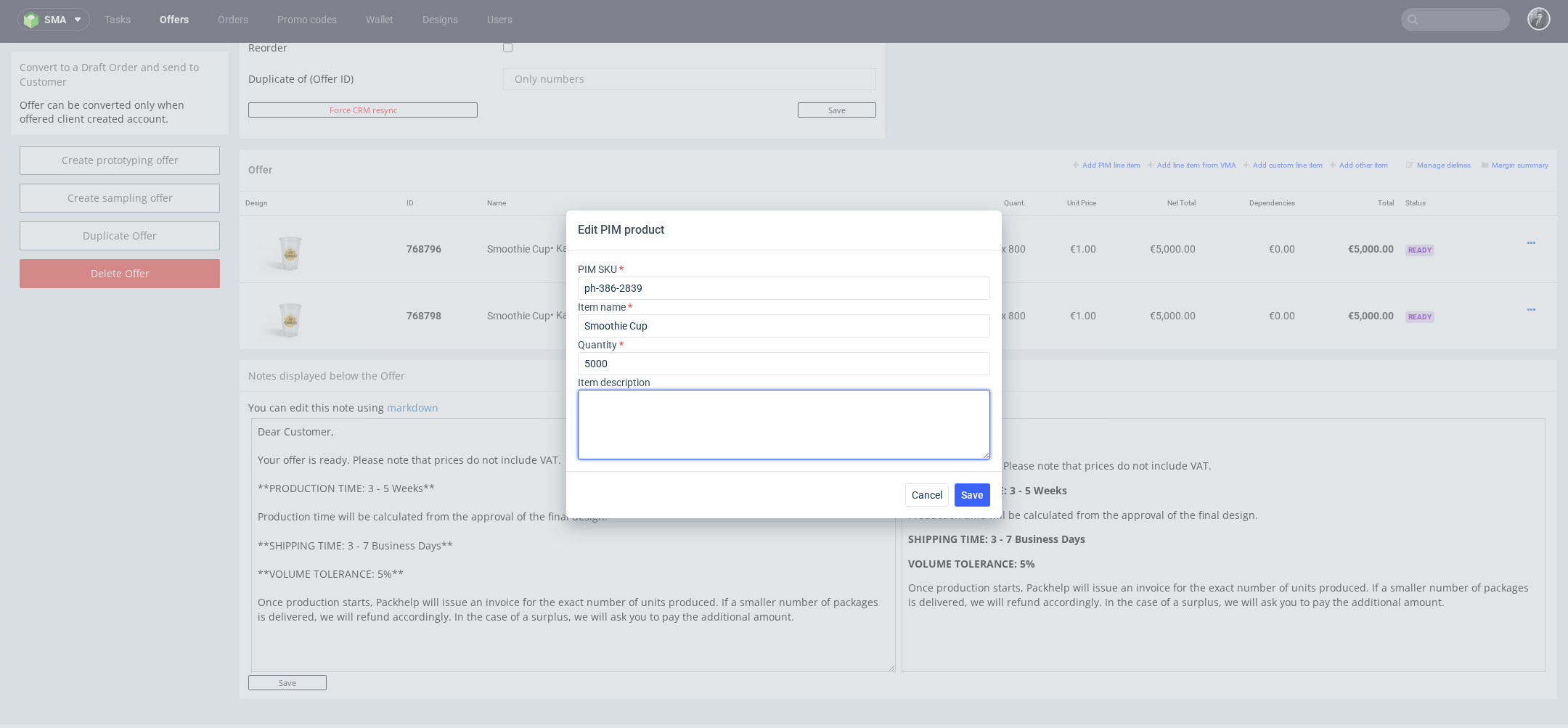
click at [827, 447] on textarea at bounding box center [784, 424] width 412 height 70
type textarea "Double print (two colors) 400 ml"
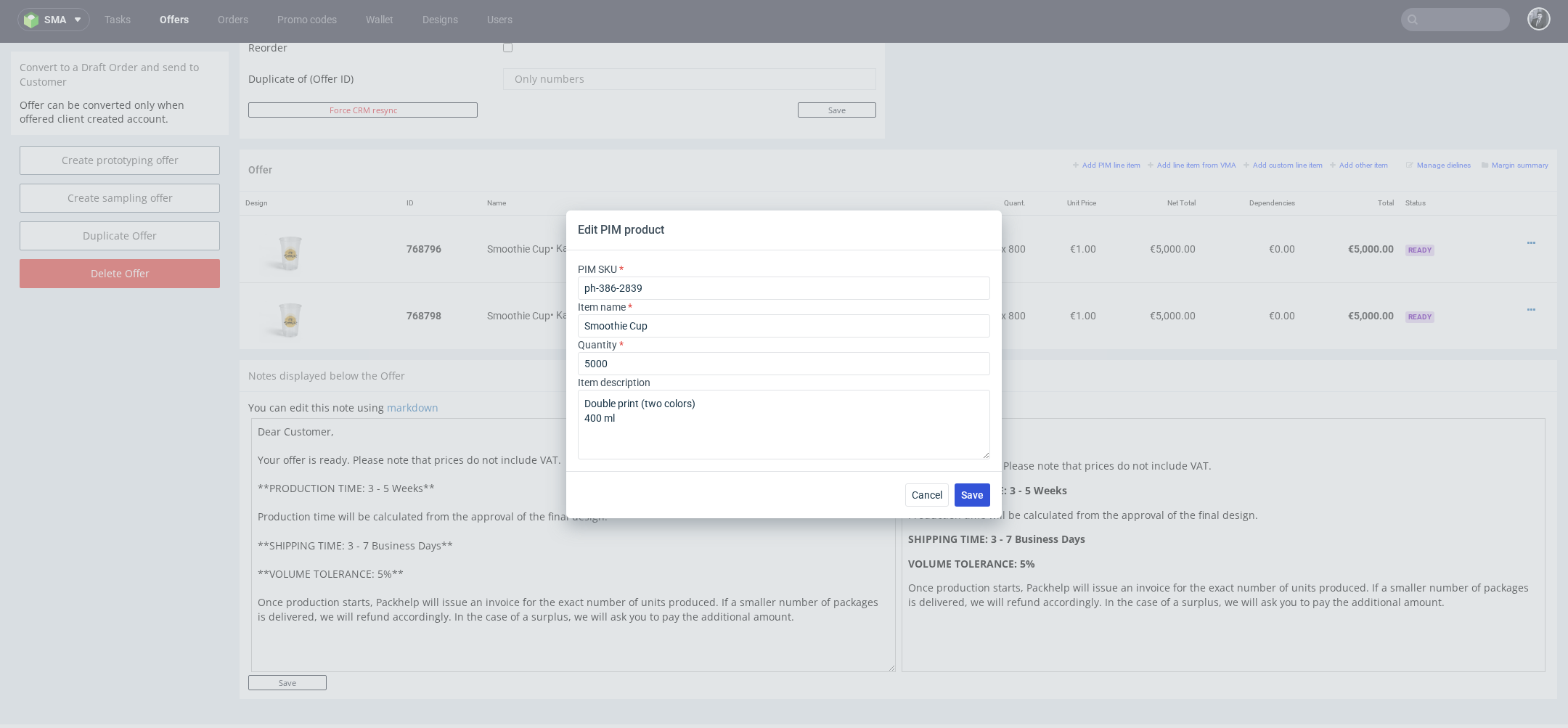
click at [966, 493] on span "Save" at bounding box center [972, 495] width 22 height 10
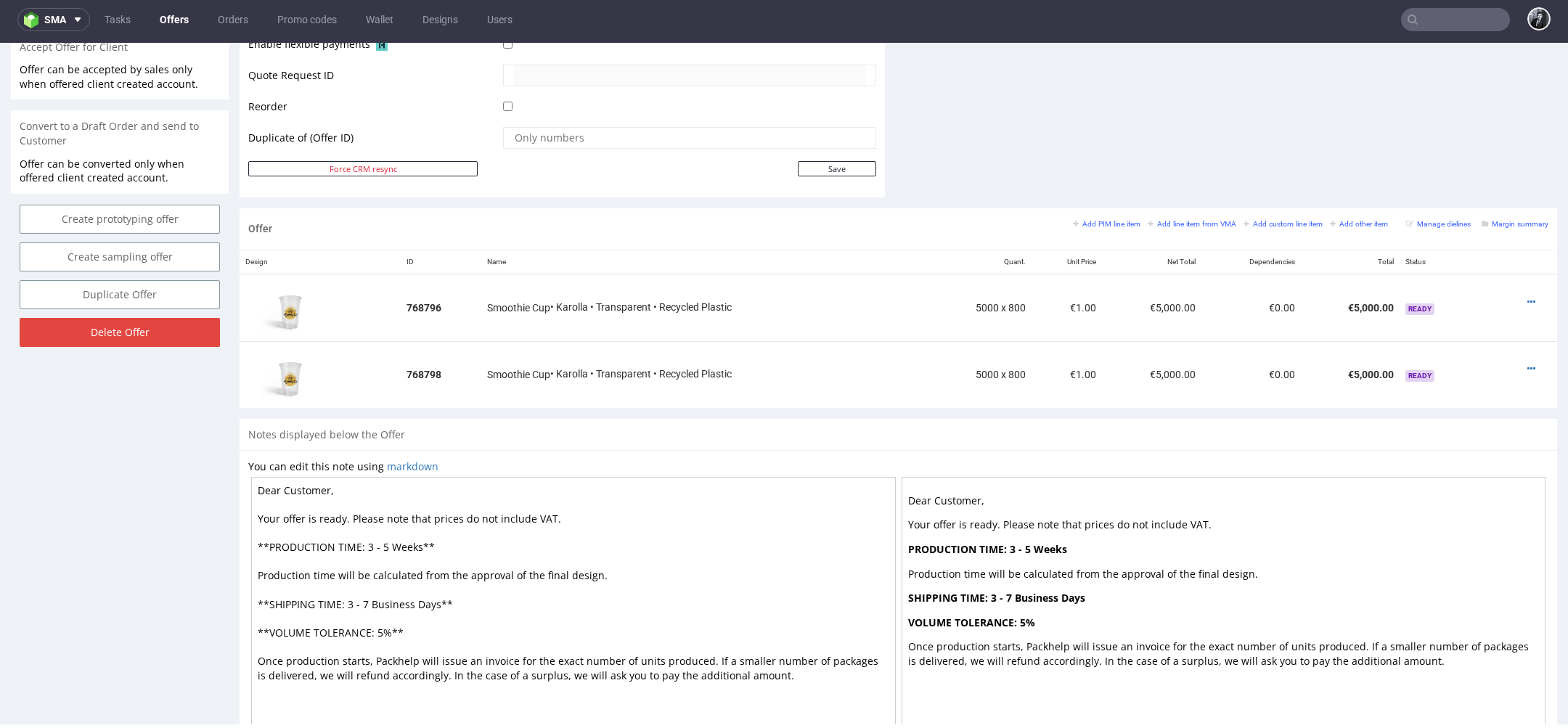
scroll to position [697, 0]
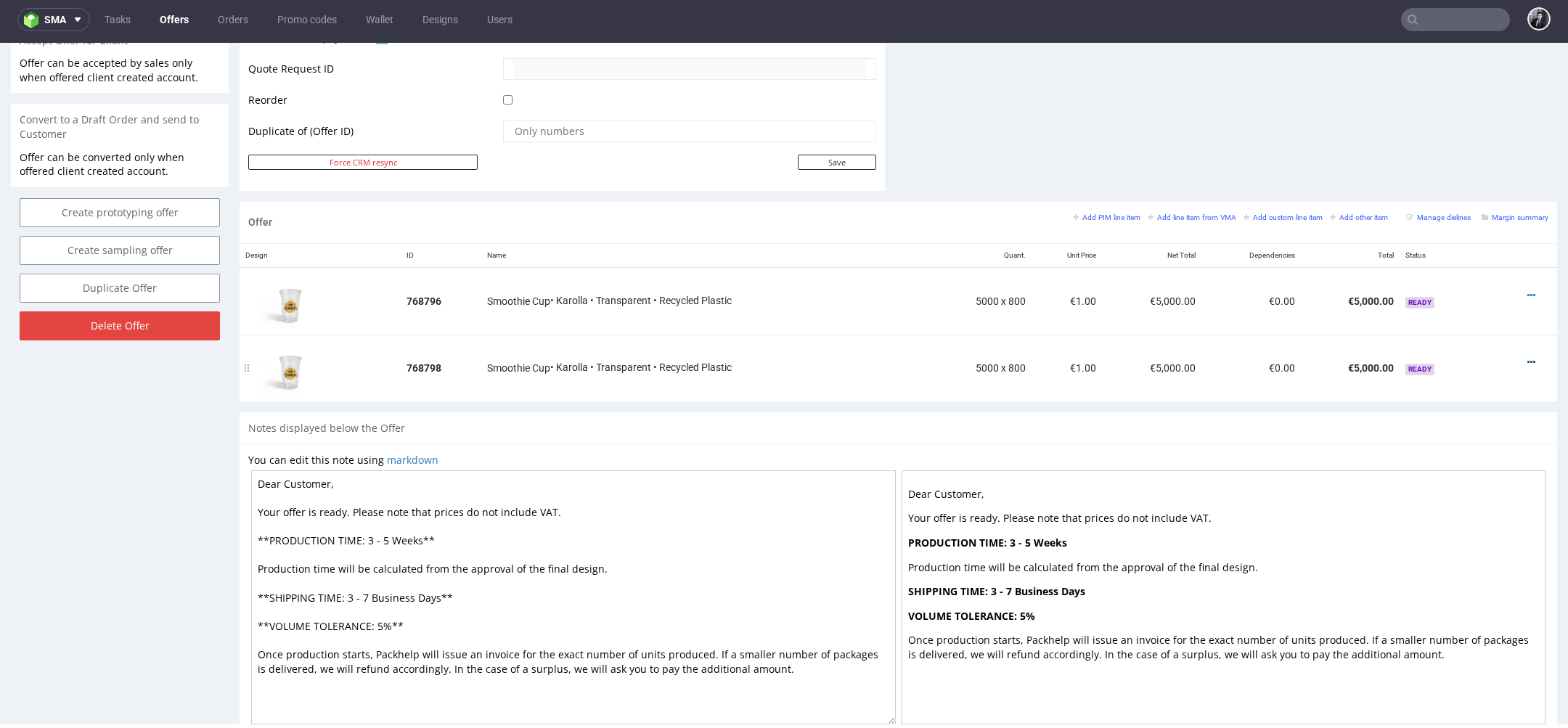
click at [1528, 358] on icon at bounding box center [1531, 362] width 8 height 10
click at [1448, 203] on span "Edit item specification" at bounding box center [1466, 200] width 117 height 15
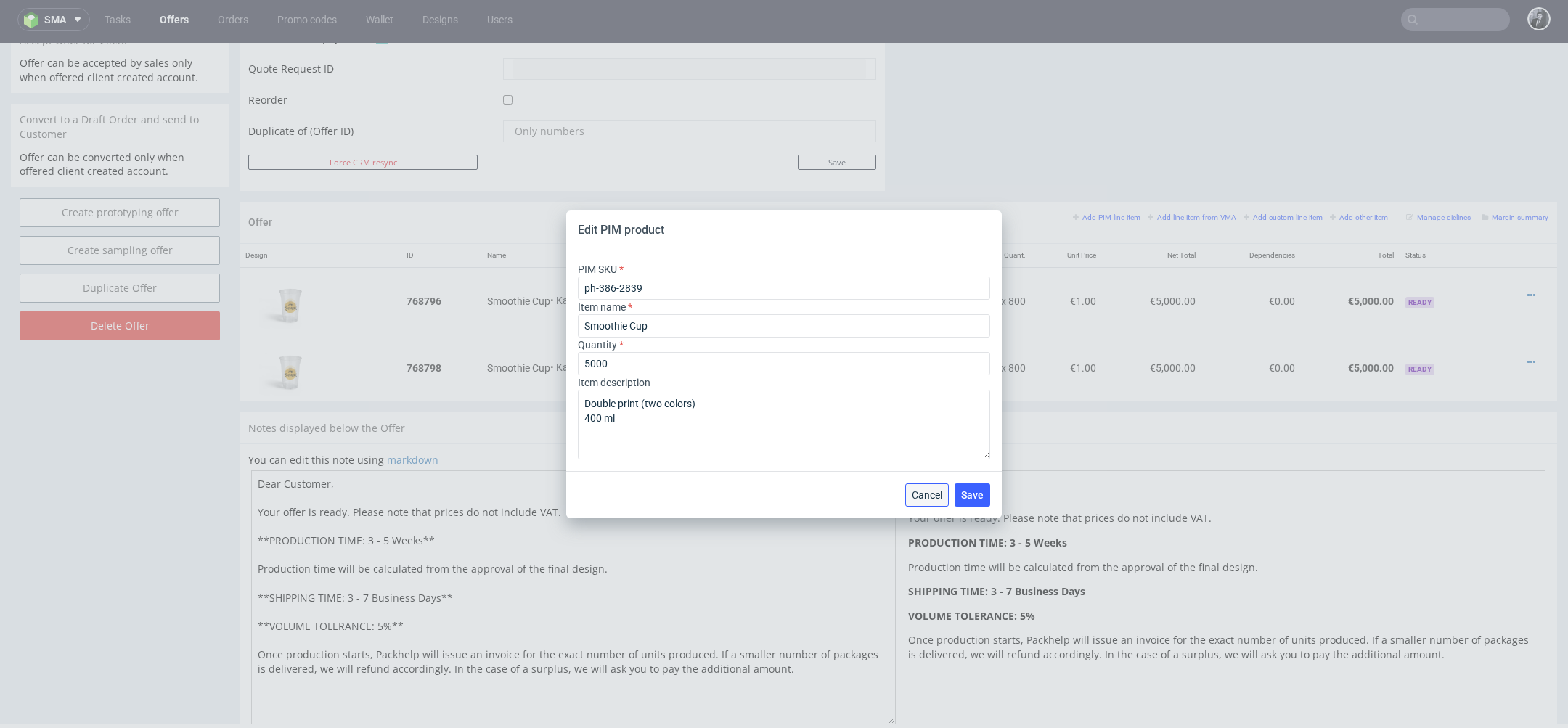
drag, startPoint x: 920, startPoint y: 490, endPoint x: 957, endPoint y: 418, distance: 81.0
click at [920, 490] on span "Cancel" at bounding box center [927, 495] width 30 height 10
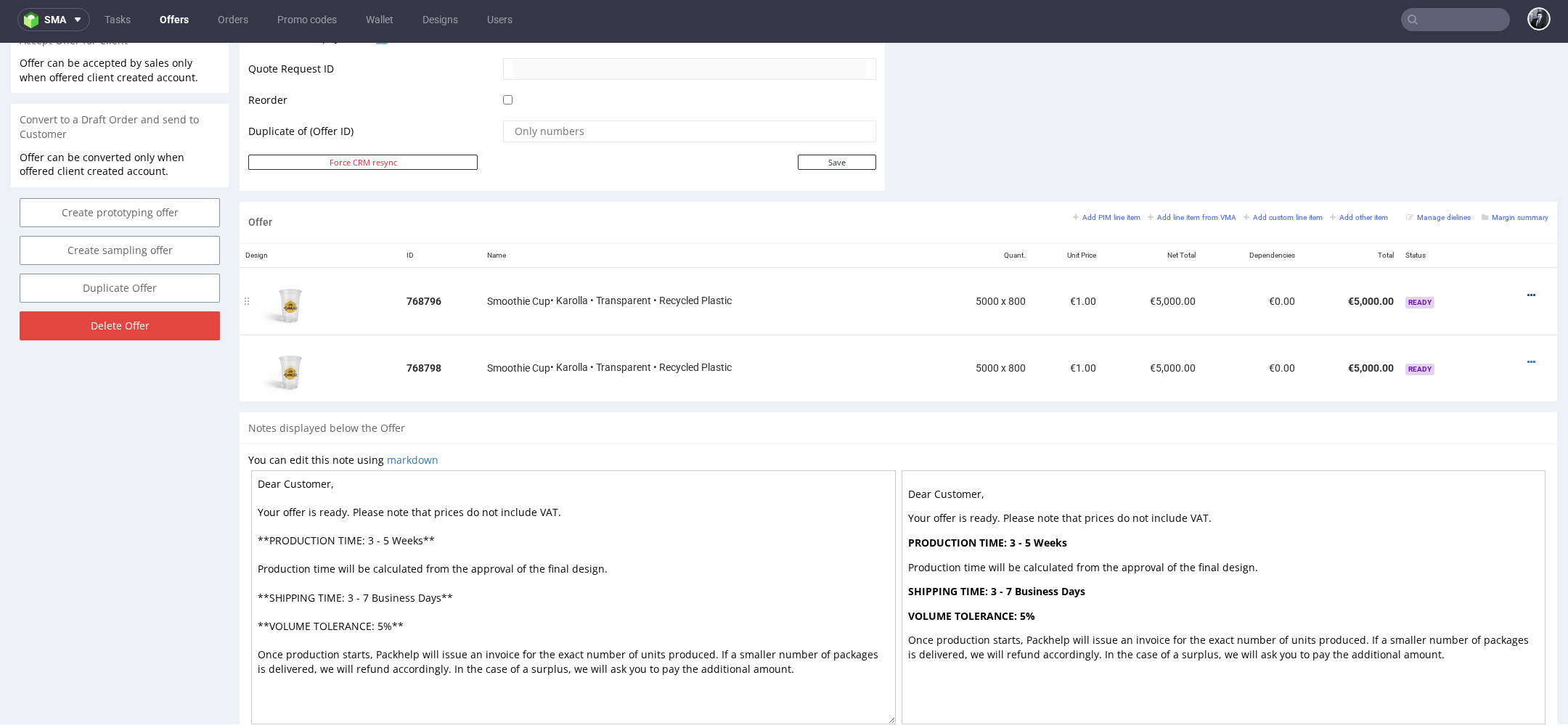
click at [1528, 293] on icon at bounding box center [1531, 295] width 8 height 10
click at [1427, 133] on span "Edit item specification" at bounding box center [1466, 133] width 117 height 15
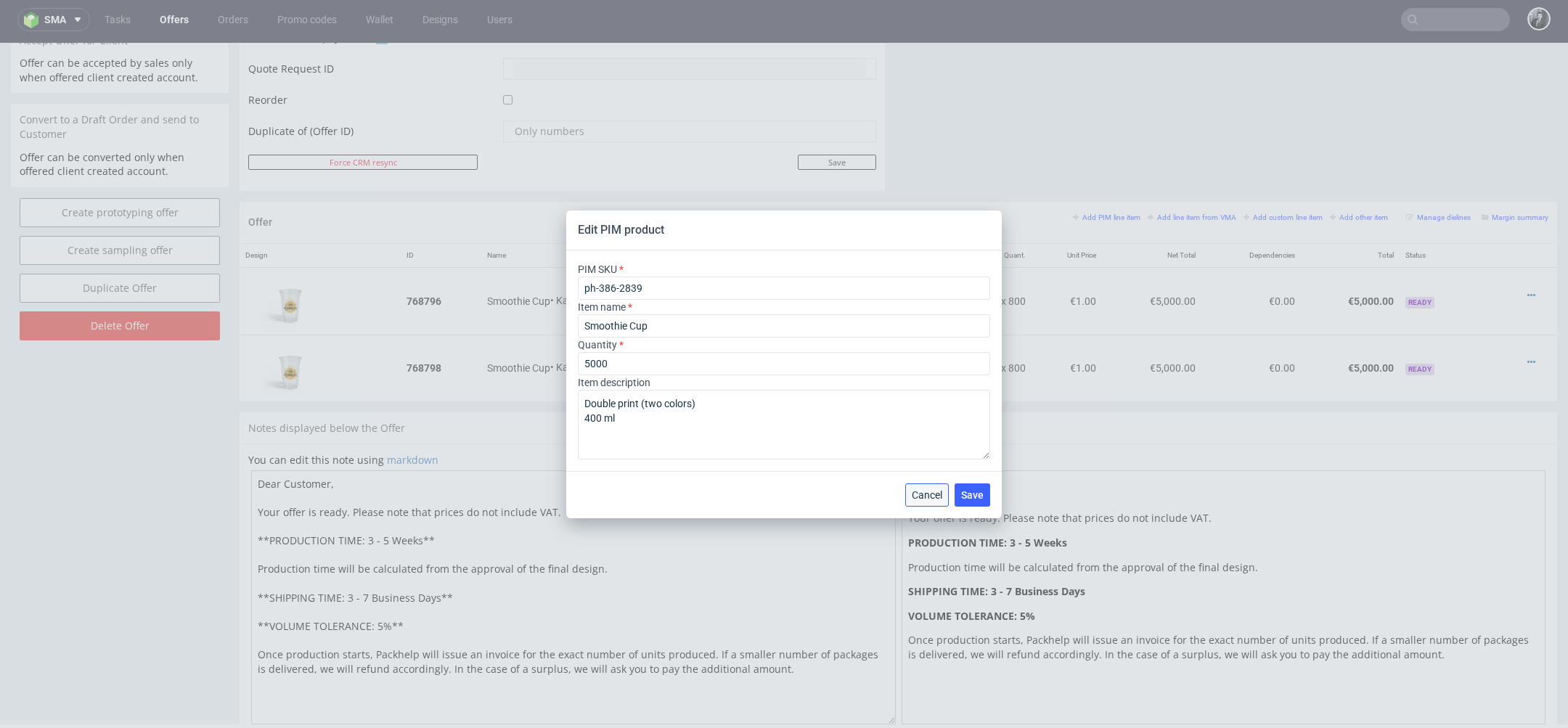
click at [935, 499] on span "Cancel" at bounding box center [927, 495] width 30 height 10
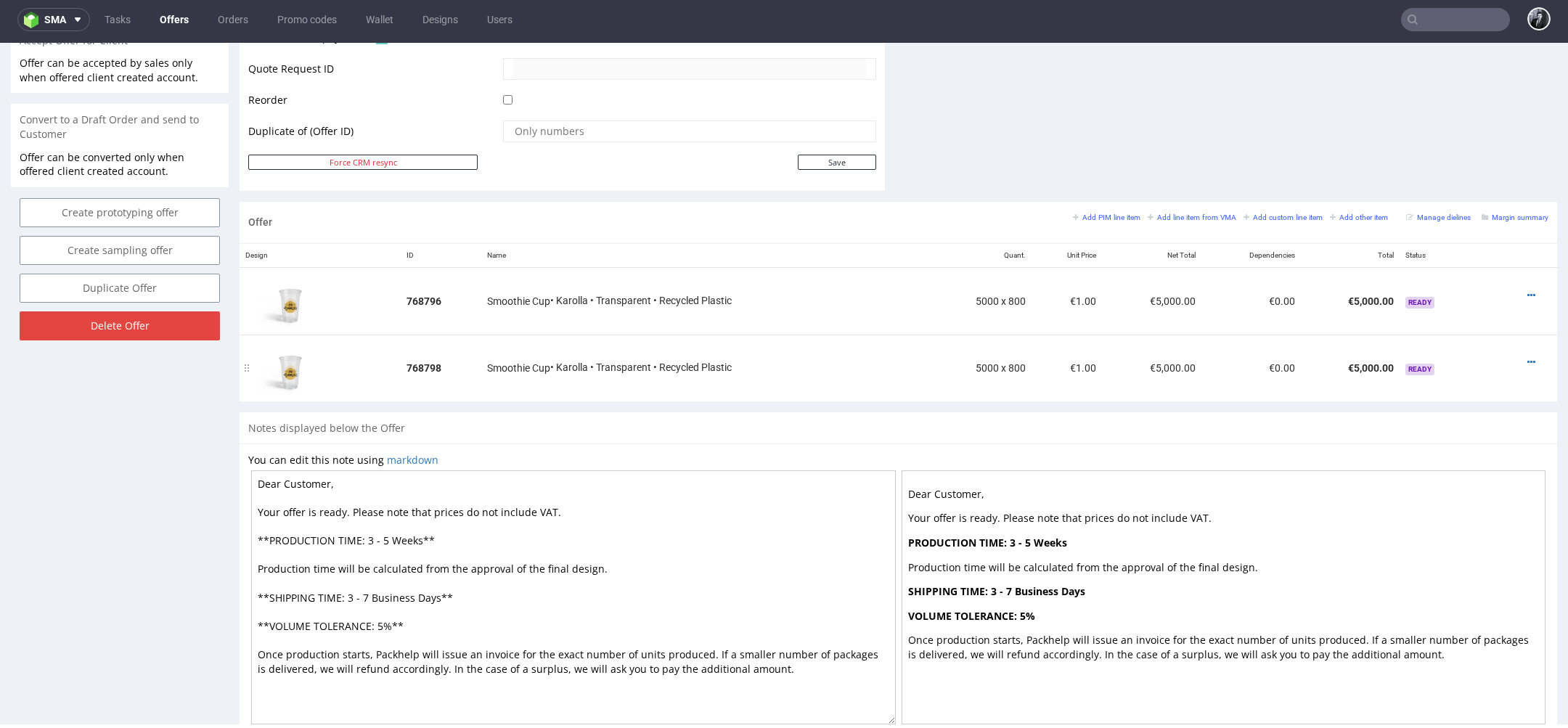
click at [1515, 355] on div at bounding box center [1522, 362] width 41 height 15
click at [1528, 357] on icon at bounding box center [1531, 362] width 8 height 10
click at [1466, 204] on span "Edit item specification" at bounding box center [1466, 200] width 117 height 15
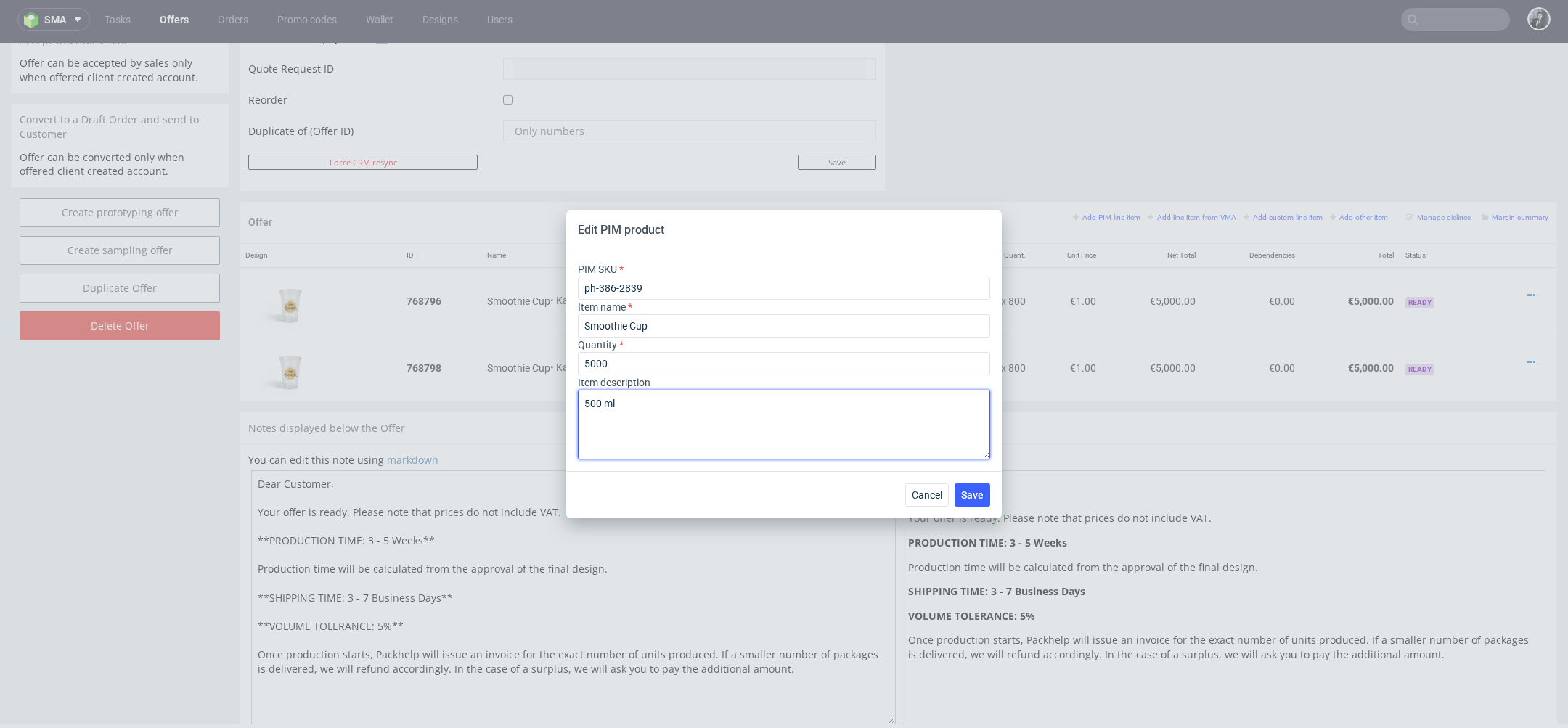
click at [587, 404] on textarea "500 ml" at bounding box center [784, 424] width 412 height 70
type textarea "Double print (two colors) 500 ml"
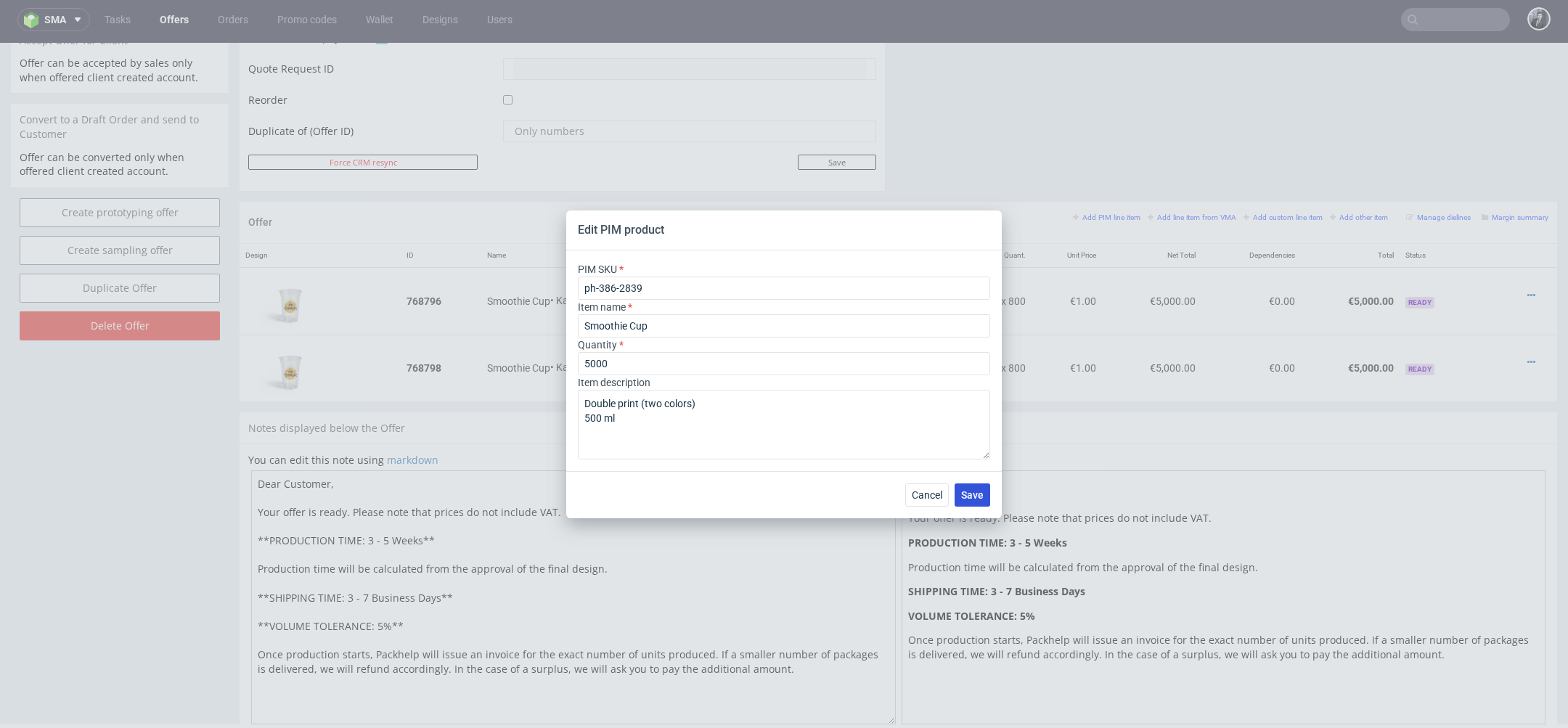
click at [982, 497] on span "Save" at bounding box center [972, 495] width 22 height 10
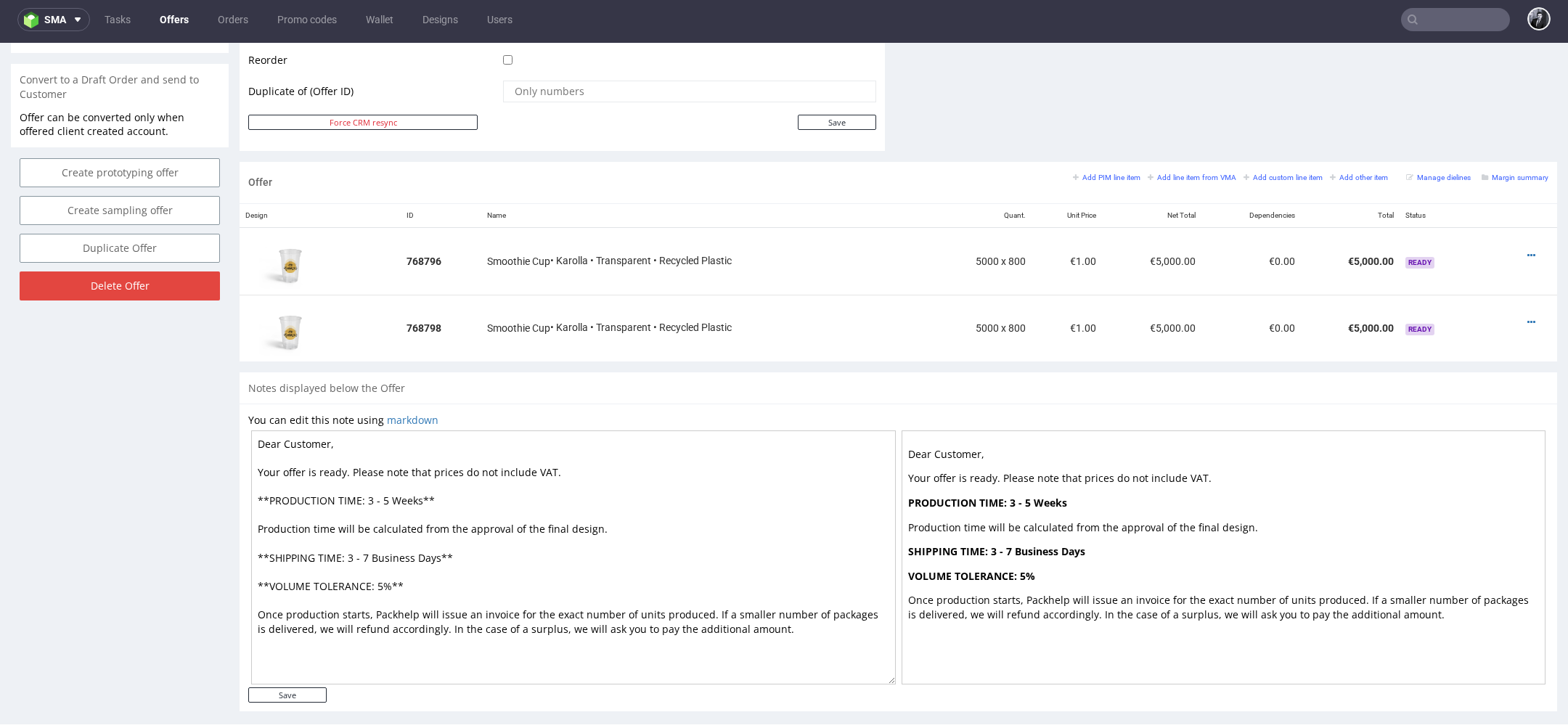
scroll to position [750, 0]
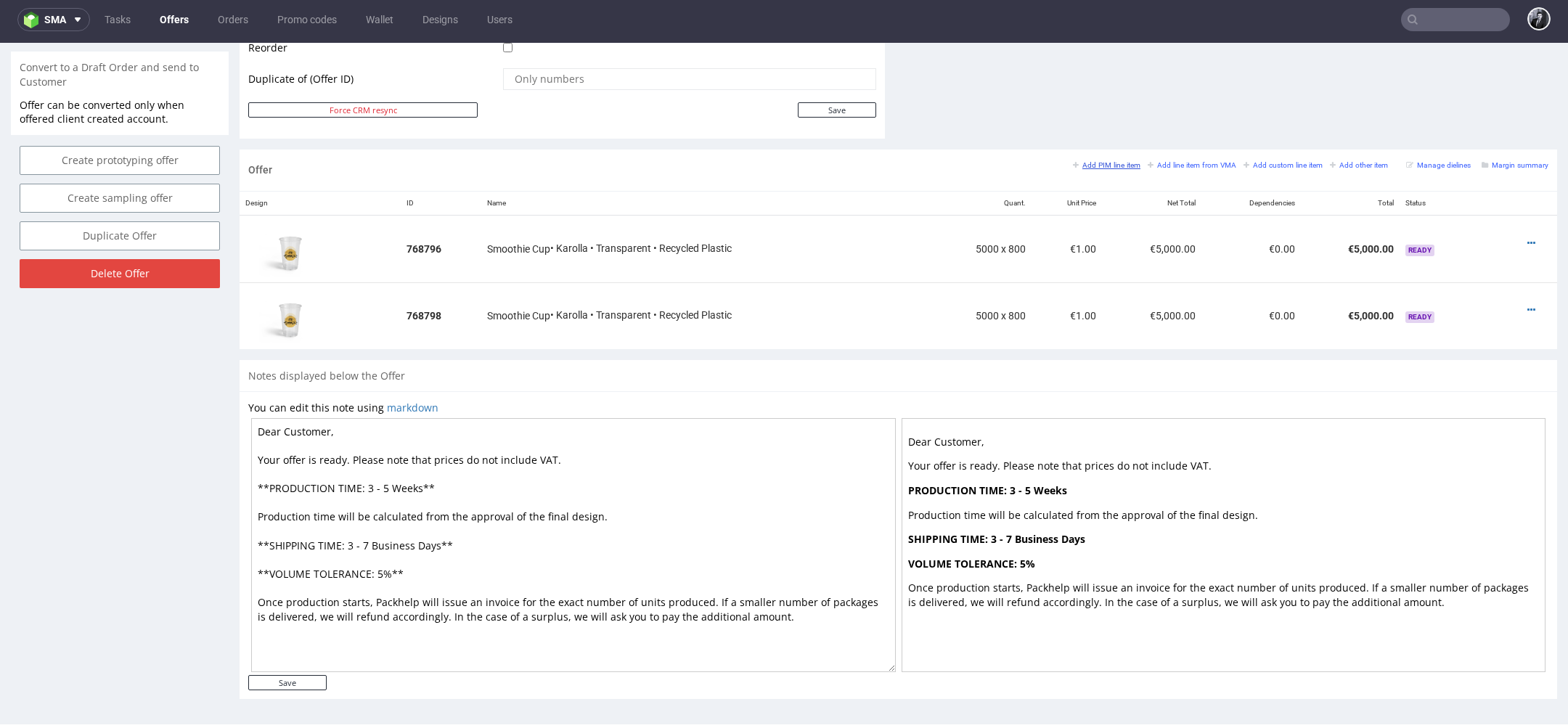
click at [1098, 163] on small "Add PIM line item" at bounding box center [1107, 164] width 67 height 8
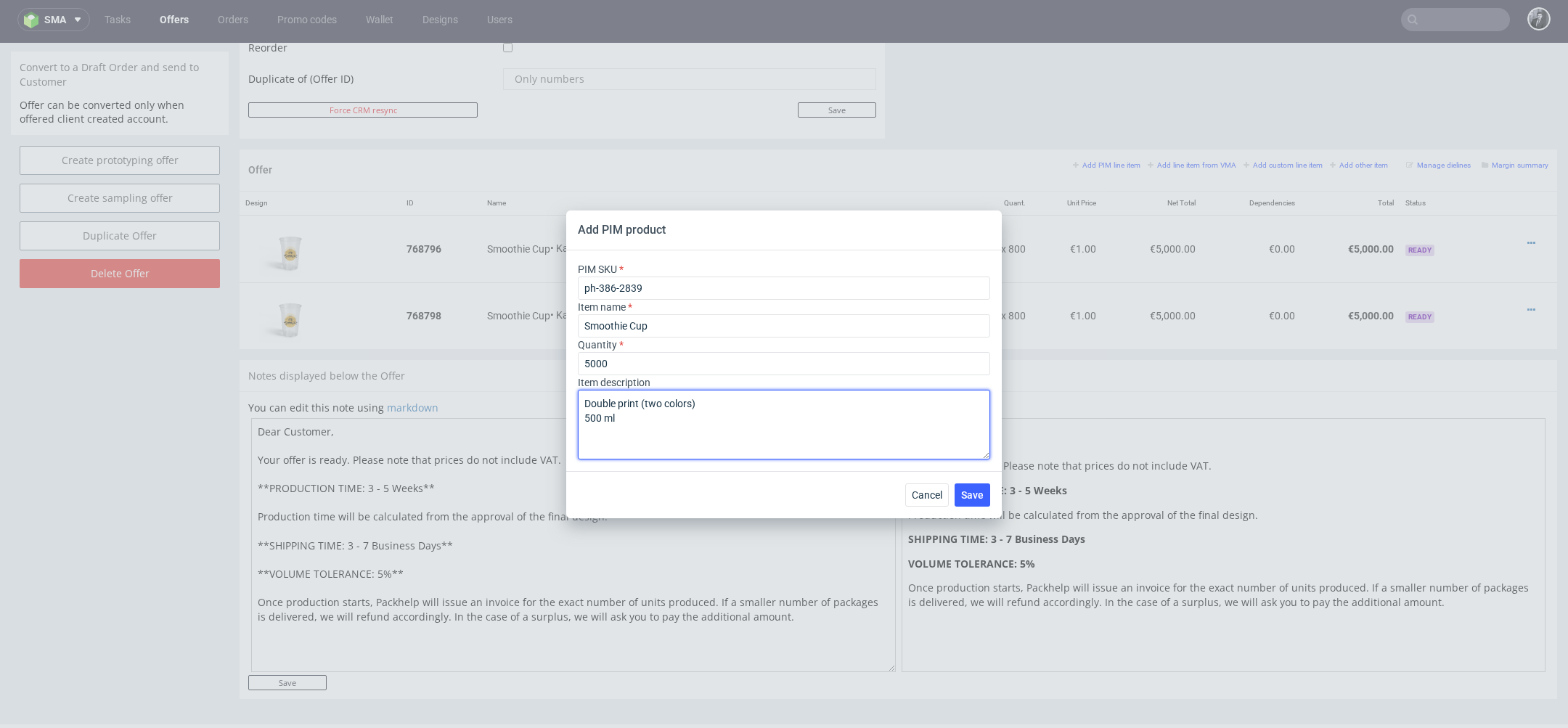
drag, startPoint x: 711, startPoint y: 416, endPoint x: 572, endPoint y: 397, distance: 140.3
click at [573, 398] on div "PIM SKU ph-386-2839 Item name Smoothie Cup Quantity 5000 Item description Doubl…" at bounding box center [784, 361] width 435 height 220
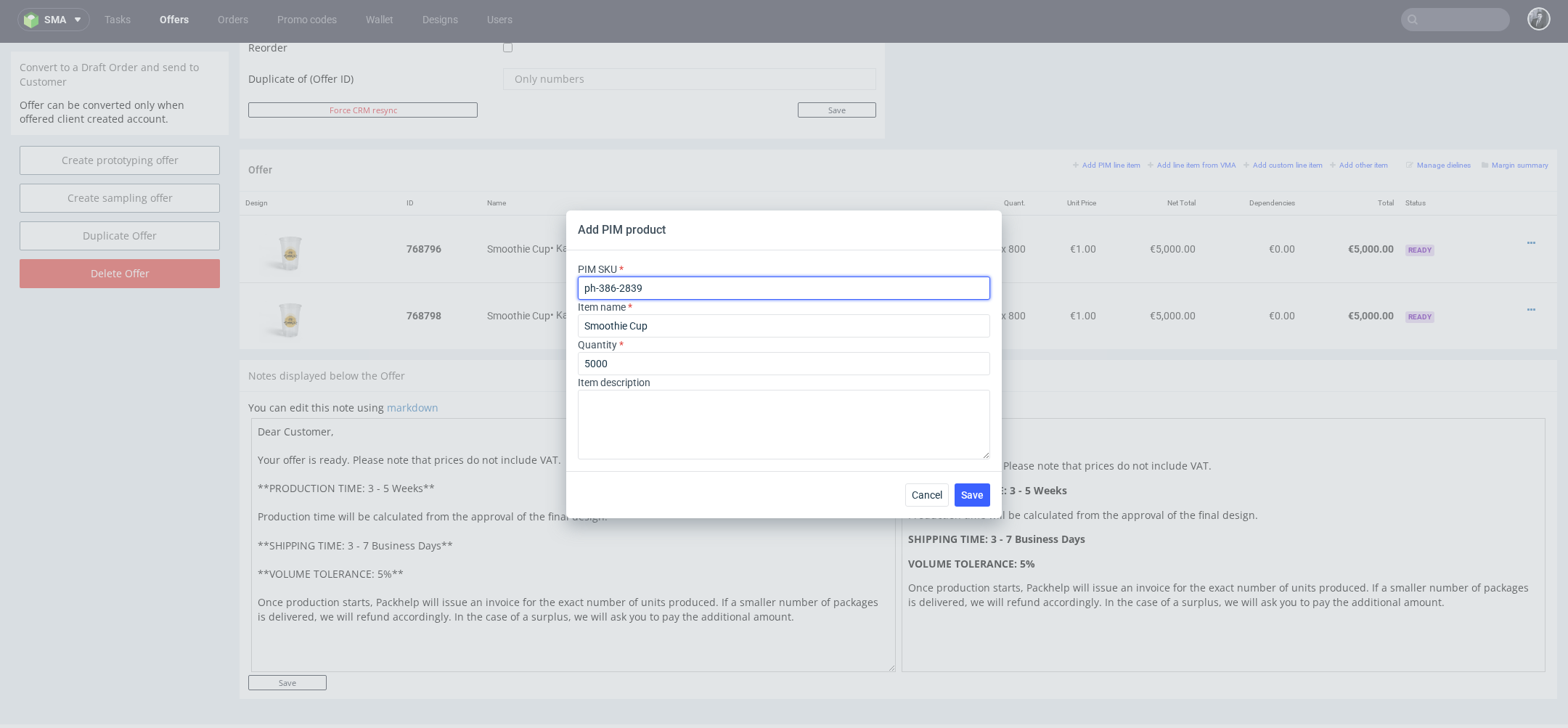
drag, startPoint x: 671, startPoint y: 288, endPoint x: 494, endPoint y: 287, distance: 177.0
click at [494, 287] on div "Add PIM product PIM SKU ph-386-2839 Item name Smoothie Cup Quantity 5000 Item d…" at bounding box center [784, 364] width 1568 height 728
paste input "ph-241-1300"
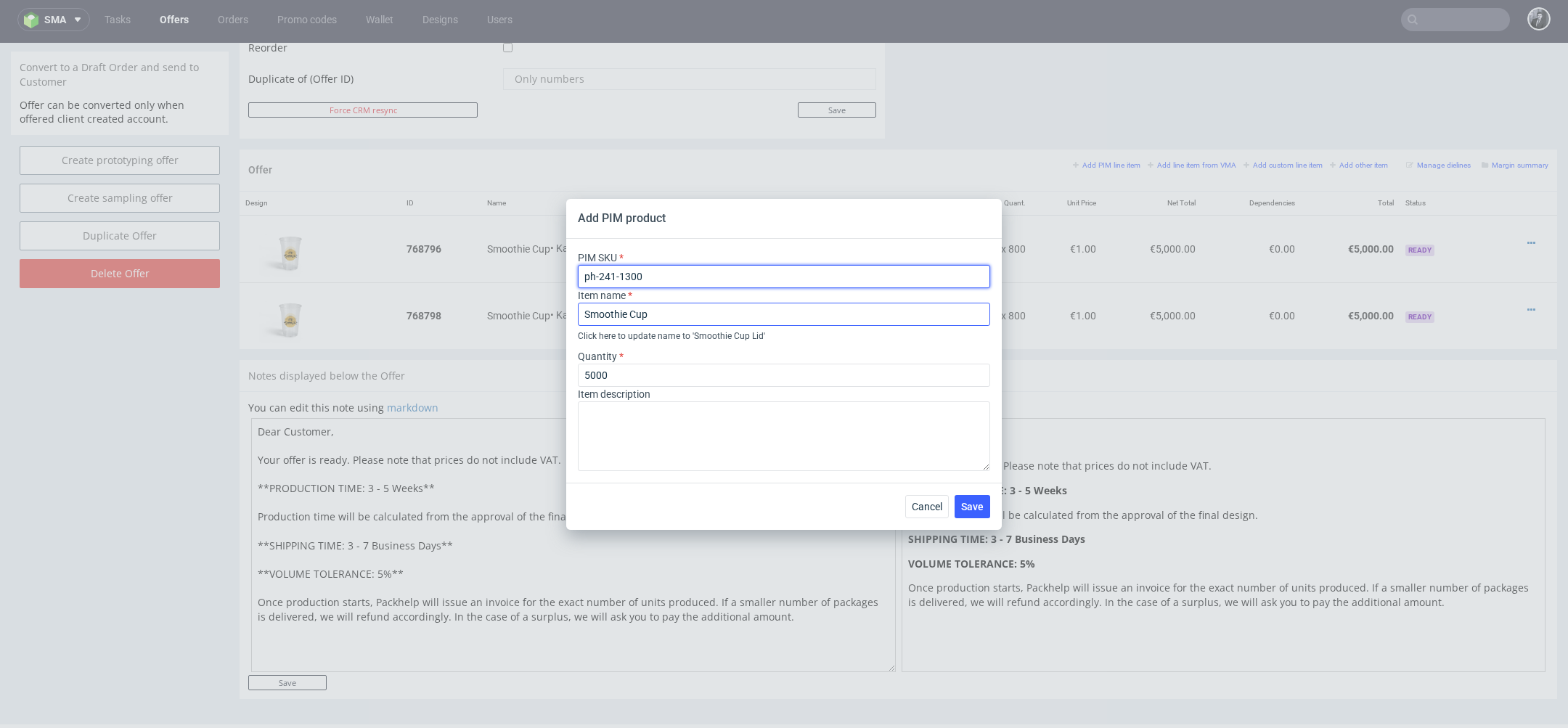
type input "ph-241-1300"
drag, startPoint x: 685, startPoint y: 313, endPoint x: 513, endPoint y: 311, distance: 172.0
click at [514, 313] on div "Add PIM product PIM SKU ph-241-1300 Item name Smoothie Cup Click here to update…" at bounding box center [784, 364] width 1568 height 728
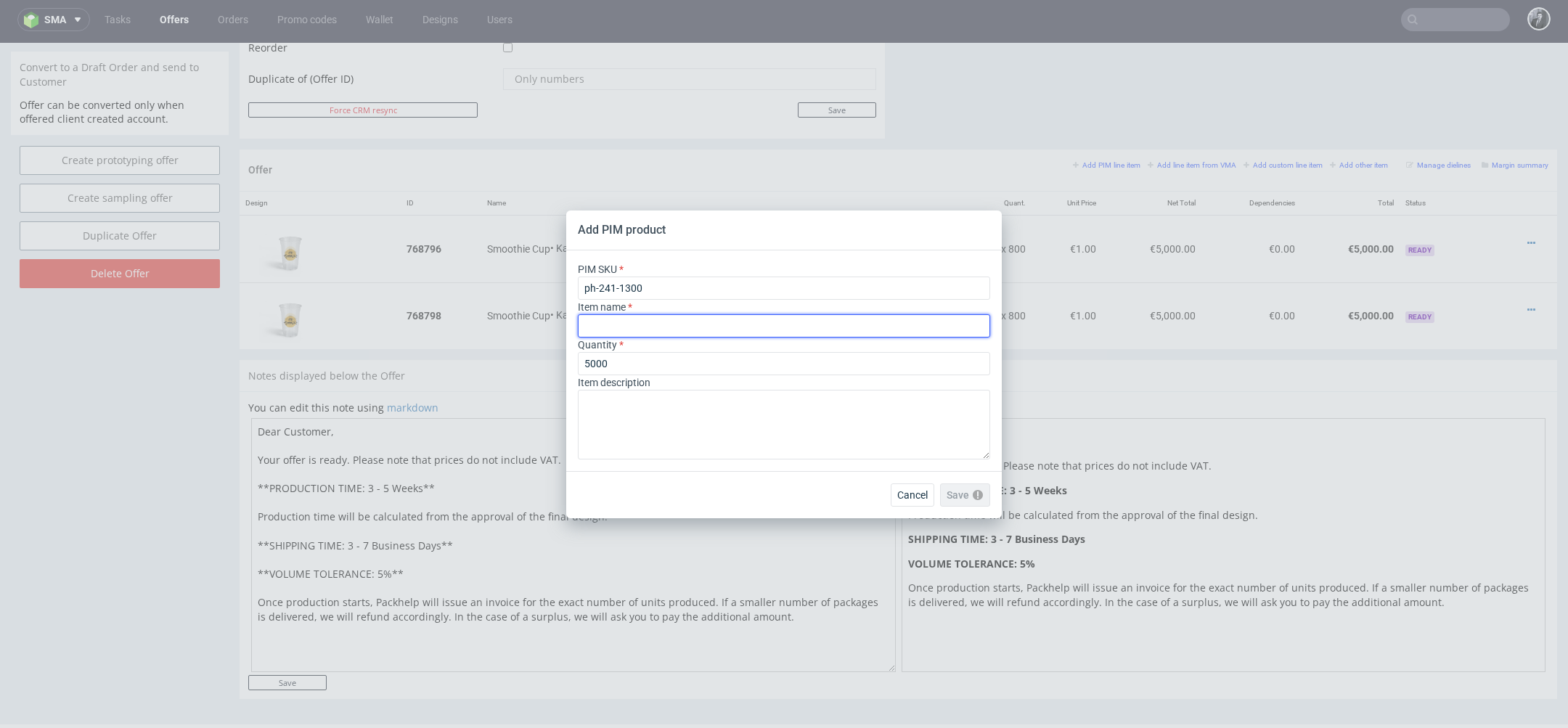
paste input "Smoothie Cup Lid"
type input "Smoothie Cup Lid"
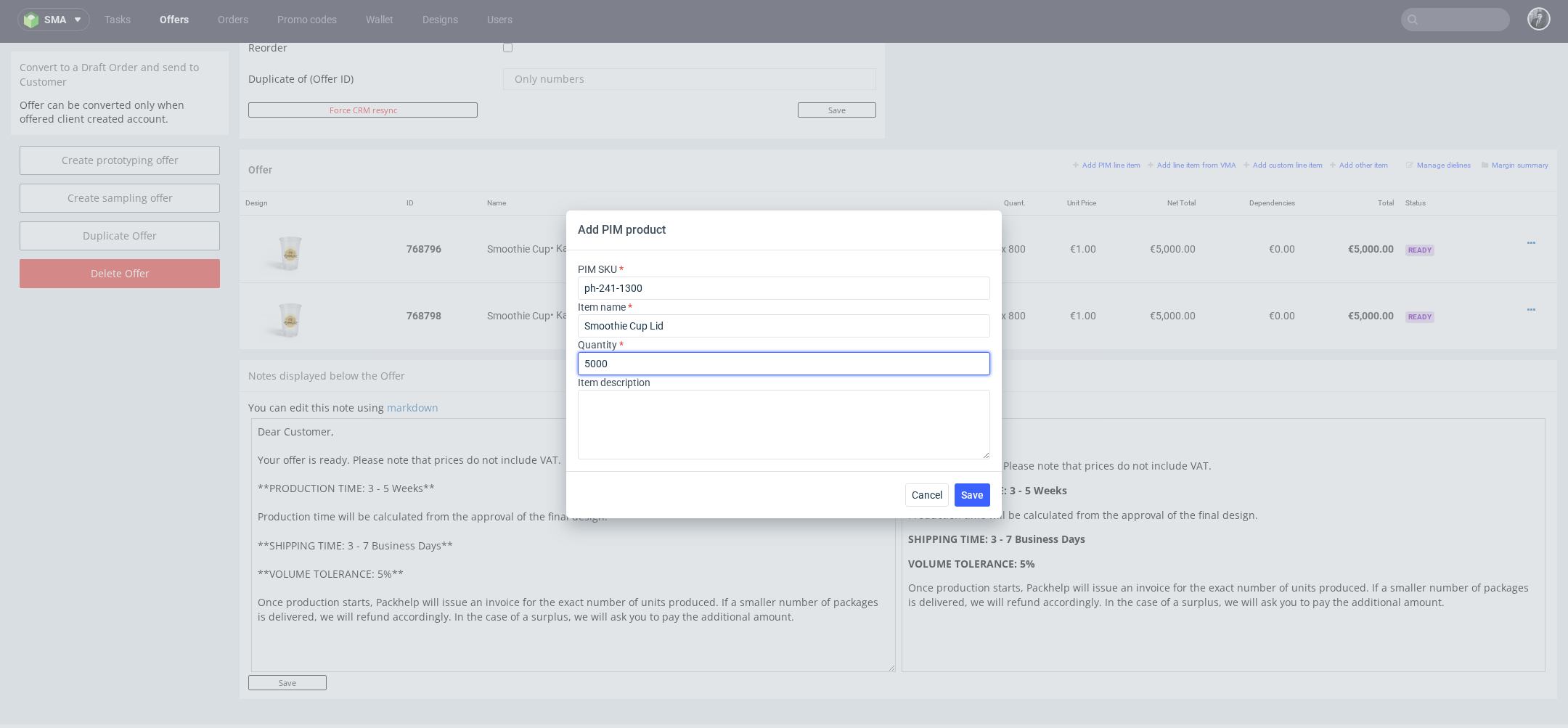
drag, startPoint x: 652, startPoint y: 365, endPoint x: 527, endPoint y: 360, distance: 125.1
click at [527, 360] on div "Add PIM product PIM SKU ph-241-1300 Item name Smoothie Cup Lid Quantity 5000 It…" at bounding box center [784, 364] width 1568 height 728
type input "3200"
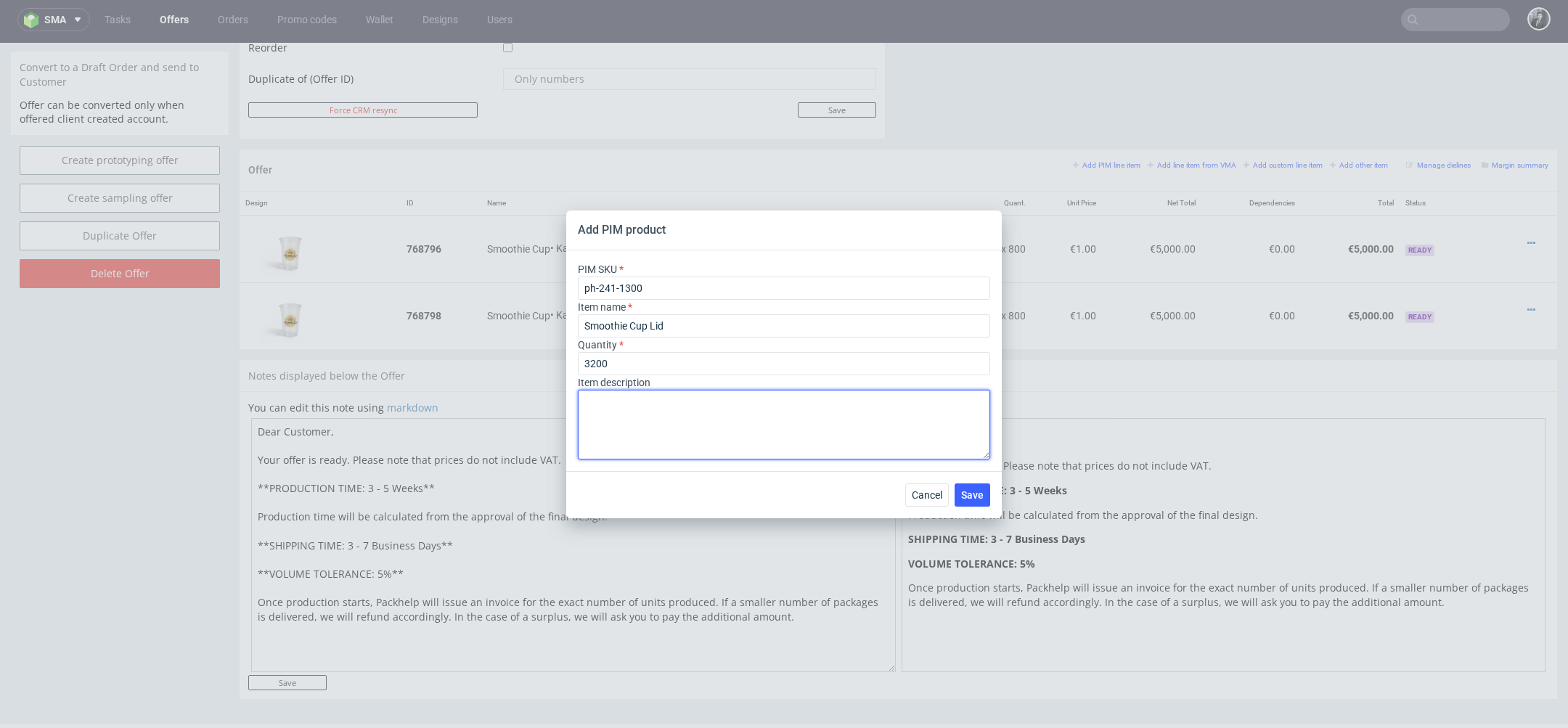
click at [620, 412] on textarea at bounding box center [784, 424] width 412 height 70
type textarea "Convex With hole"
click at [972, 490] on span "Save" at bounding box center [972, 495] width 22 height 10
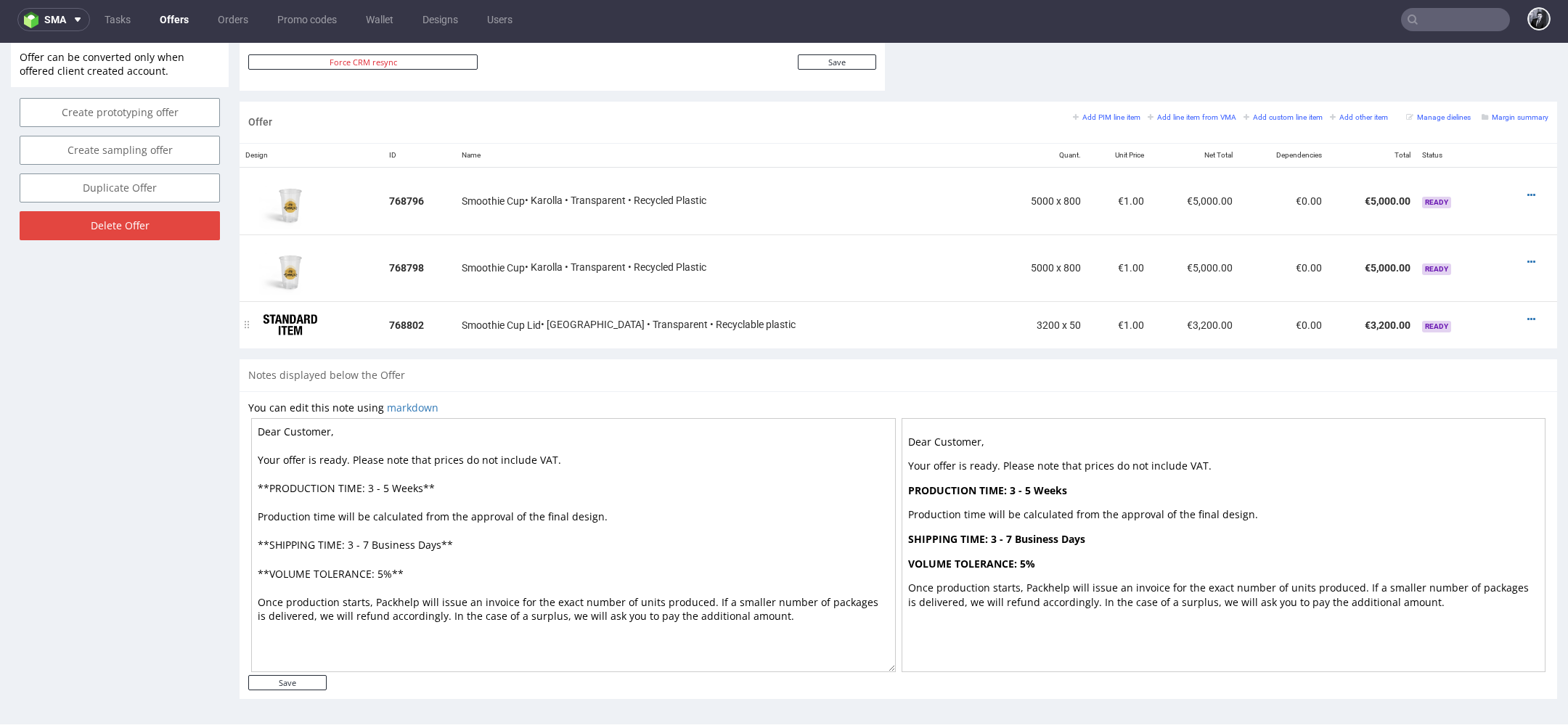
scroll to position [662, 0]
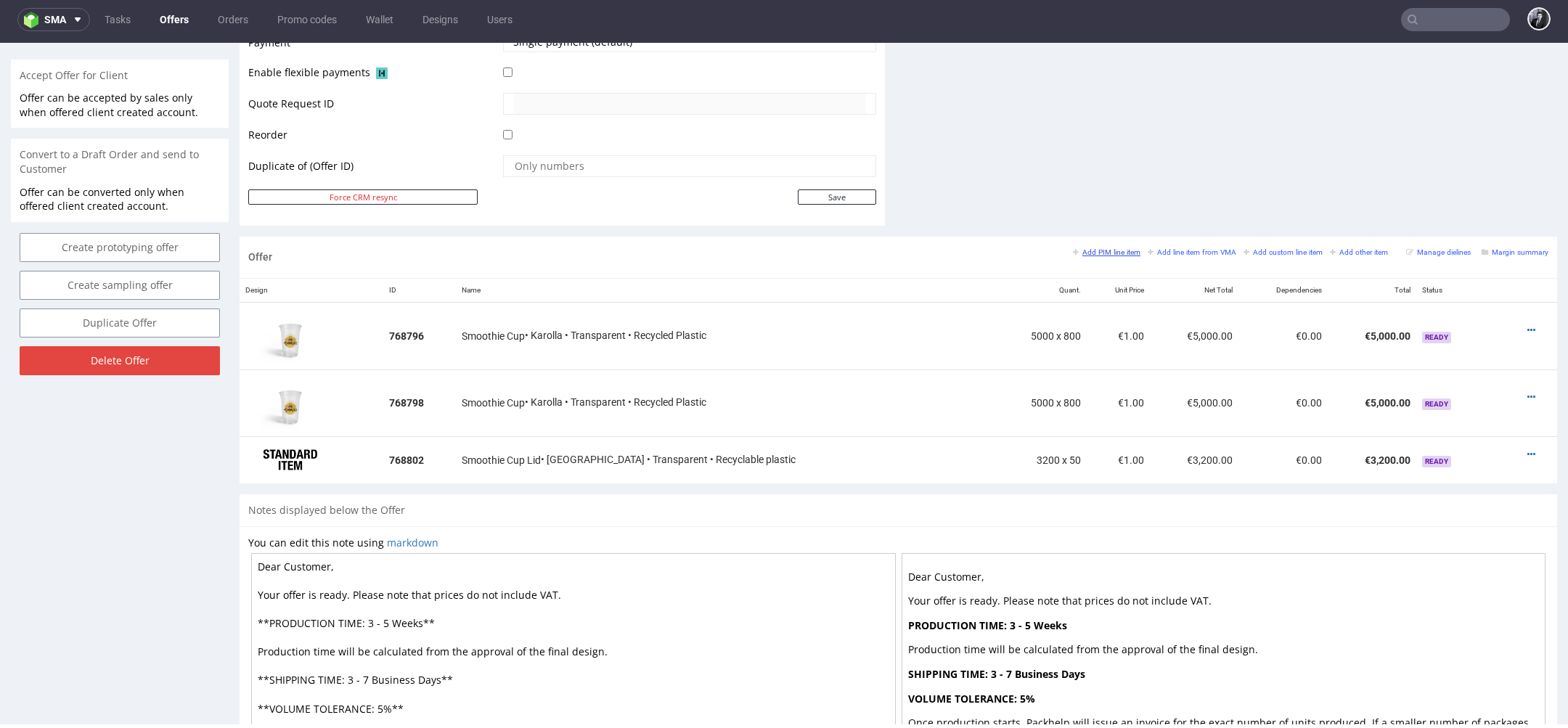
click at [1096, 251] on small "Add PIM line item" at bounding box center [1107, 252] width 67 height 8
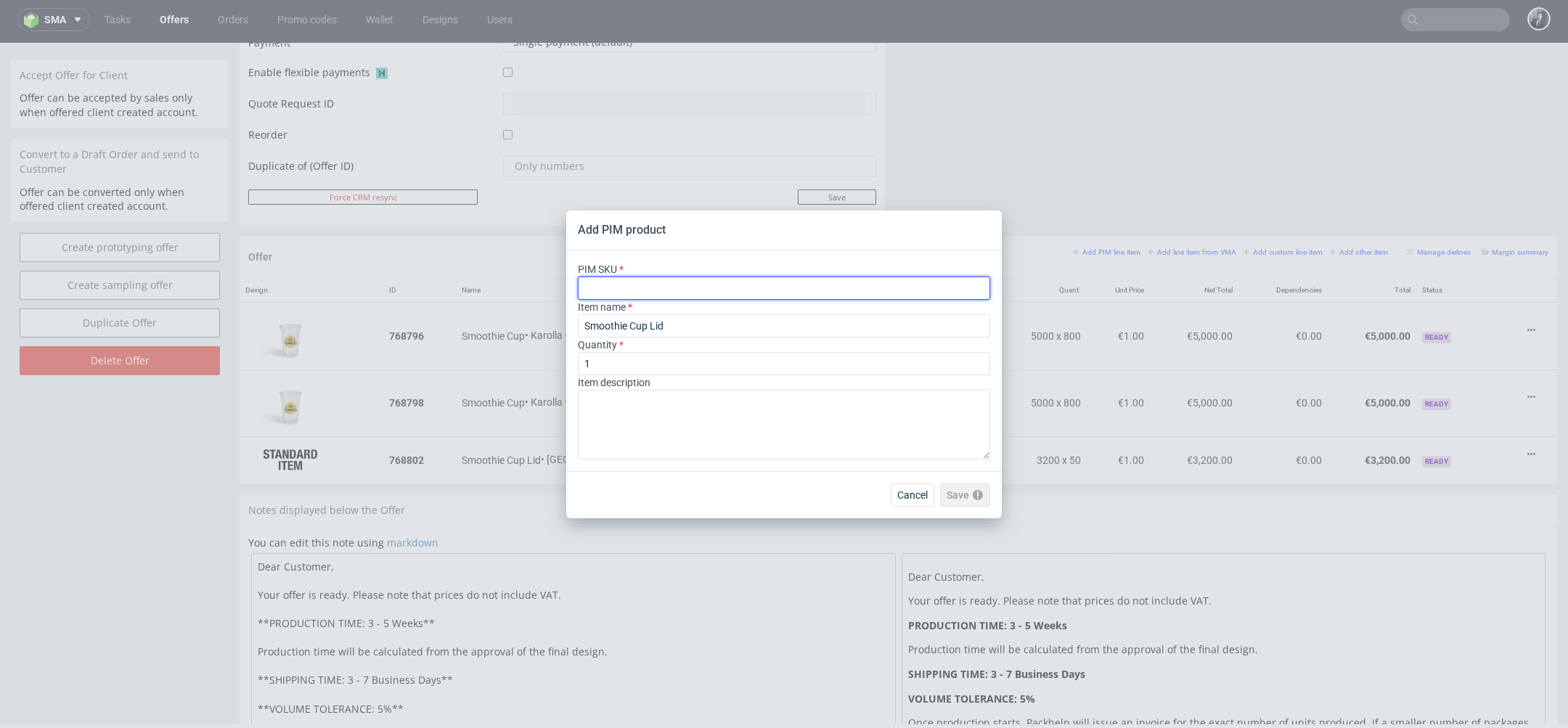
click at [769, 288] on input "text" at bounding box center [784, 287] width 412 height 23
paste input "ph-351-2076"
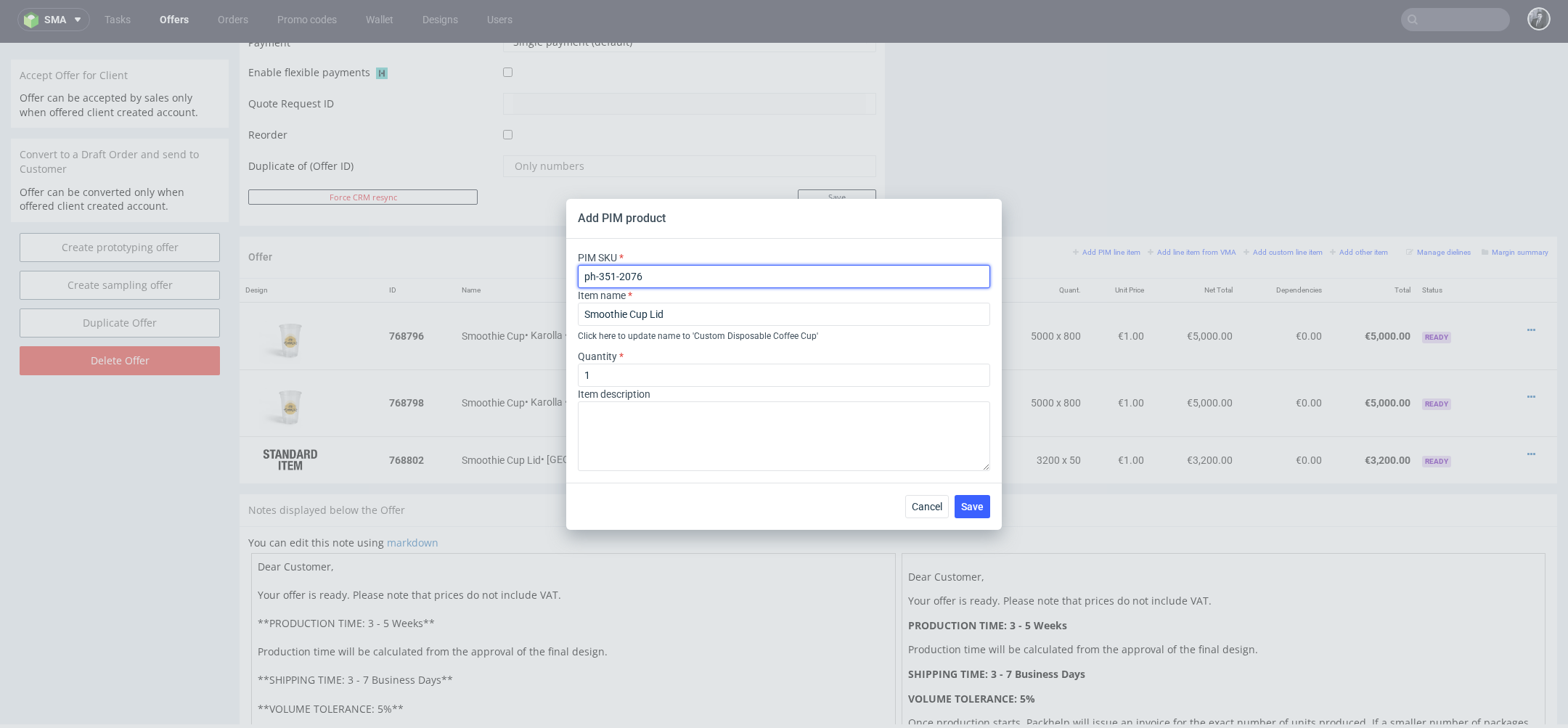
type input "ph-351-2076"
drag, startPoint x: 728, startPoint y: 318, endPoint x: 517, endPoint y: 318, distance: 211.0
click at [518, 318] on div "Add PIM product PIM SKU ph-351-2076 Item name Smoothie Cup Lid Click here to up…" at bounding box center [784, 364] width 1568 height 728
paste input "Custom Disposable Coffee Cup"
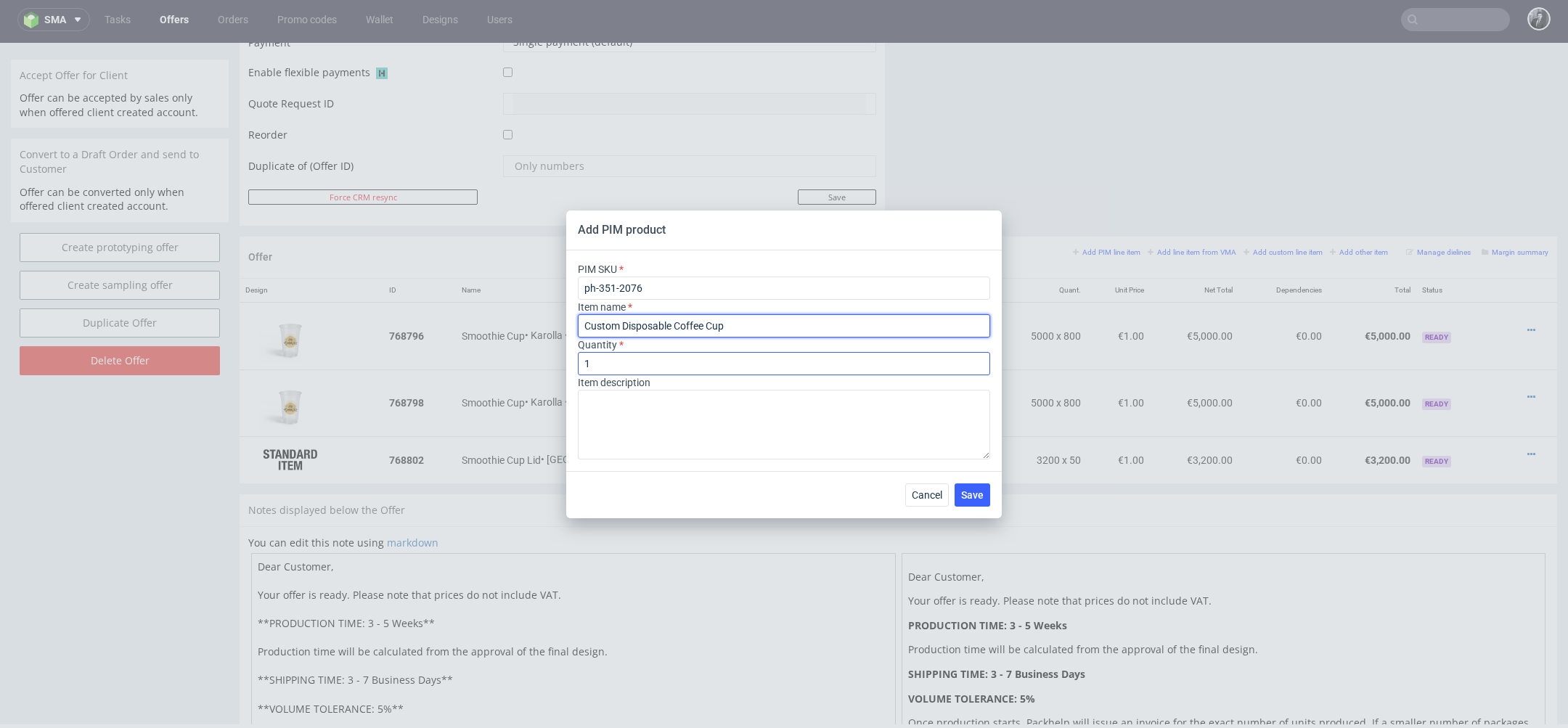
type input "Custom Disposable Coffee Cup"
click at [634, 361] on input "1" at bounding box center [784, 363] width 412 height 23
type input "5000"
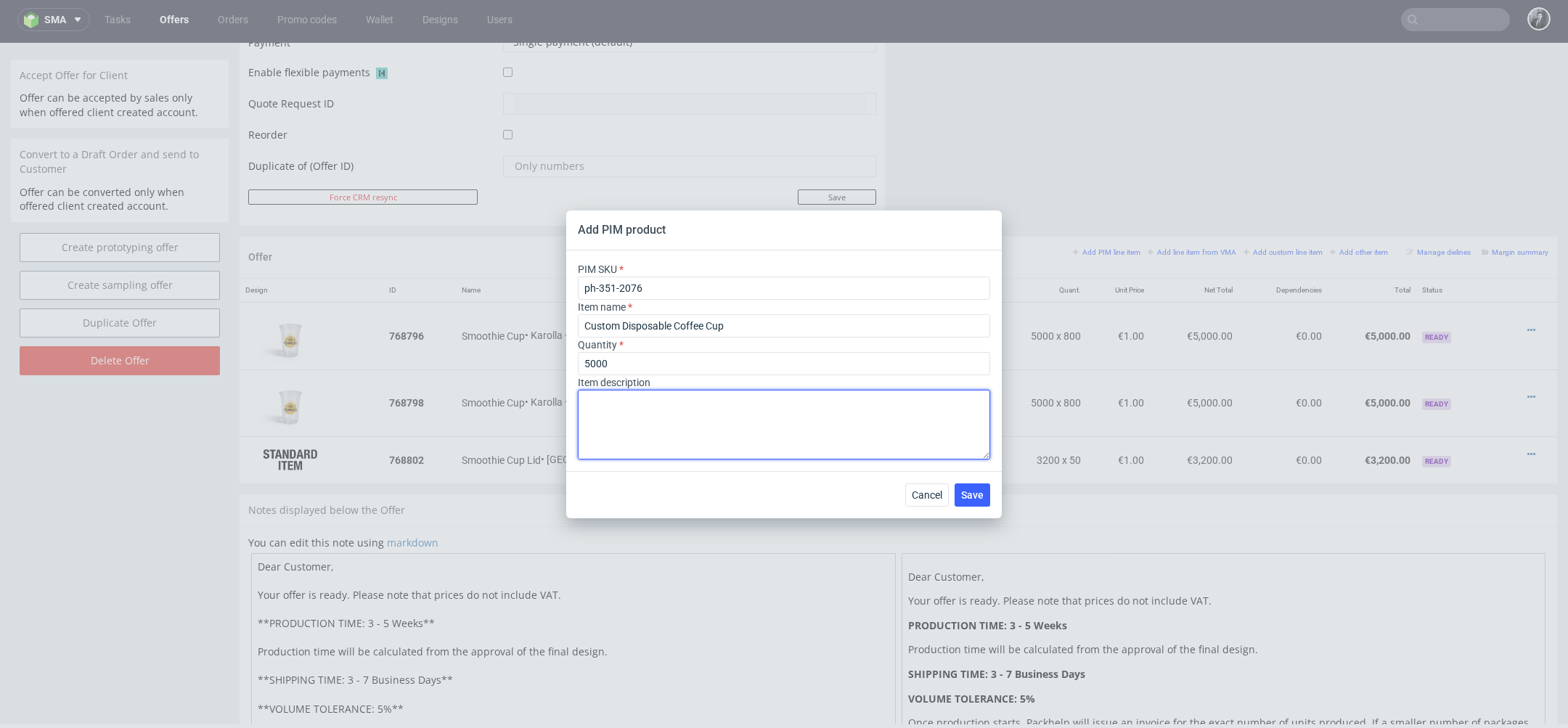
click at [621, 420] on textarea at bounding box center [784, 424] width 412 height 70
type textarea "Plastic free Double walled"
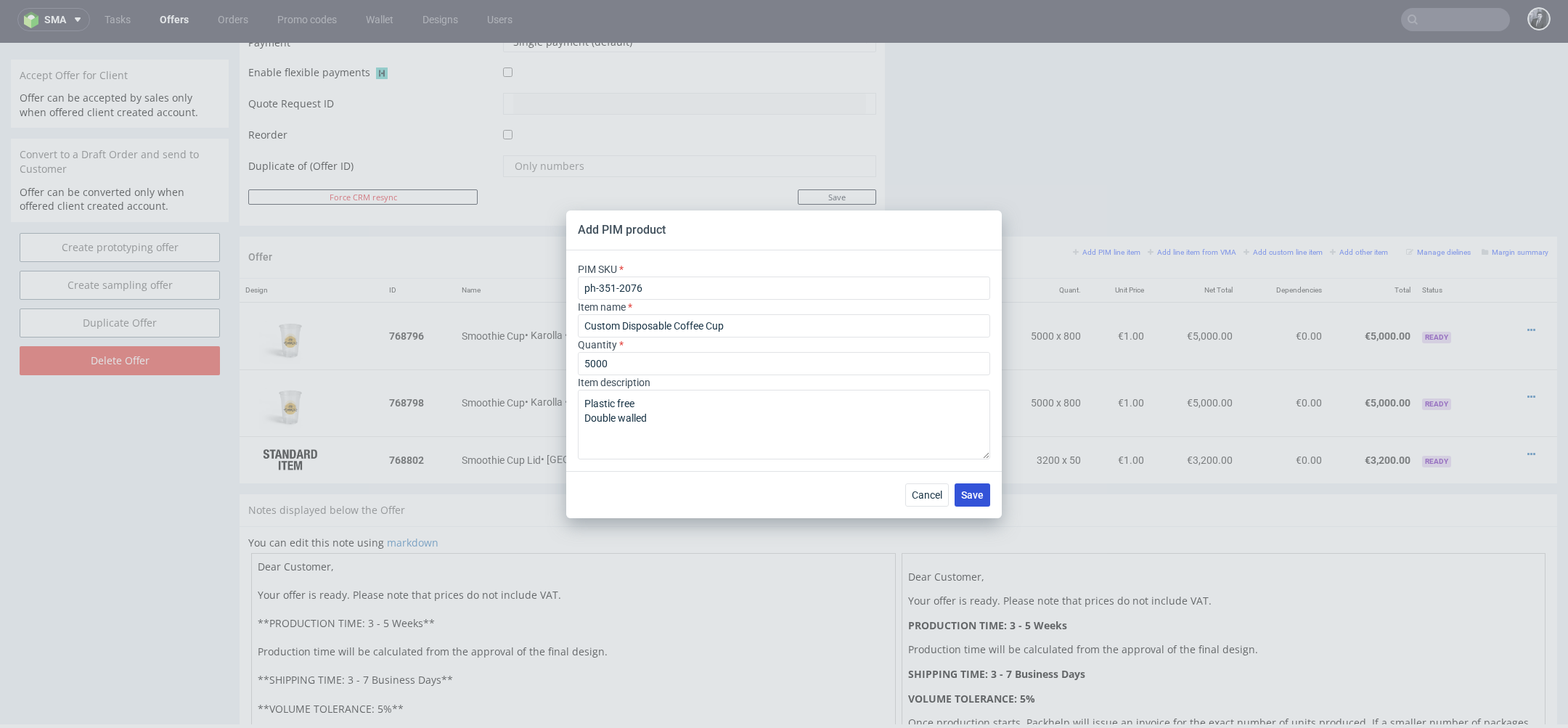
click at [972, 498] on span "Save" at bounding box center [972, 495] width 22 height 10
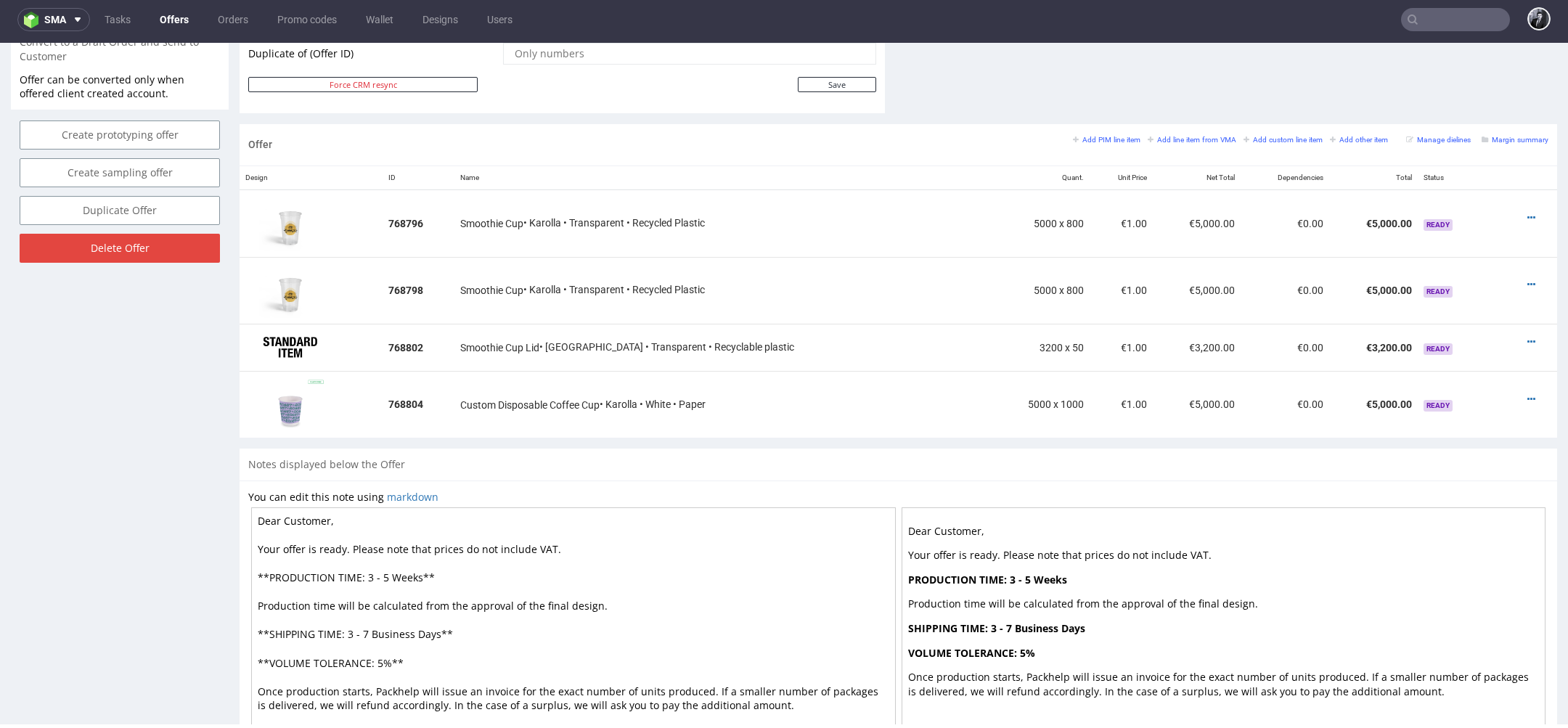
scroll to position [768, 0]
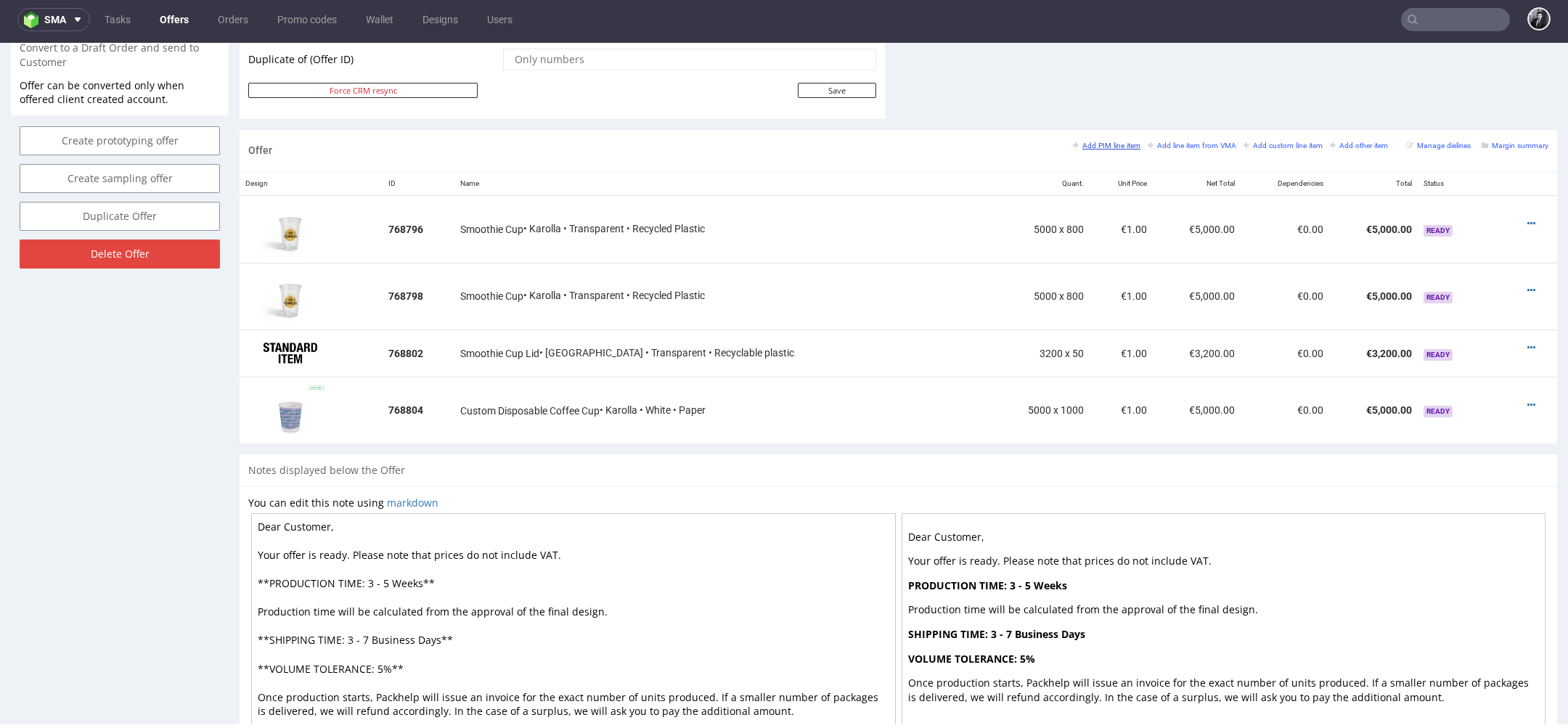
click at [1112, 146] on link "Add PIM line item" at bounding box center [1107, 145] width 67 height 10
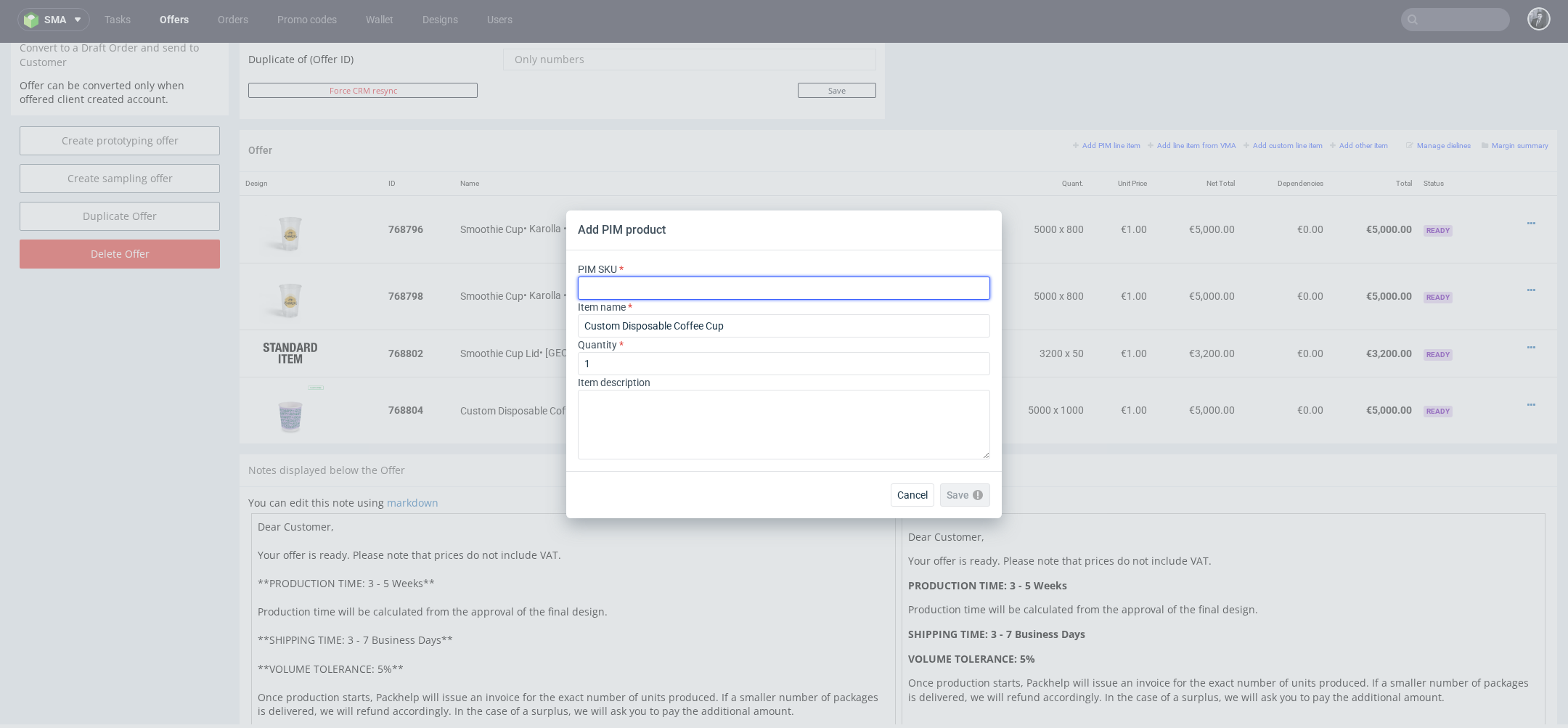
click at [763, 286] on input "text" at bounding box center [784, 287] width 412 height 23
paste input "ph-236-1254"
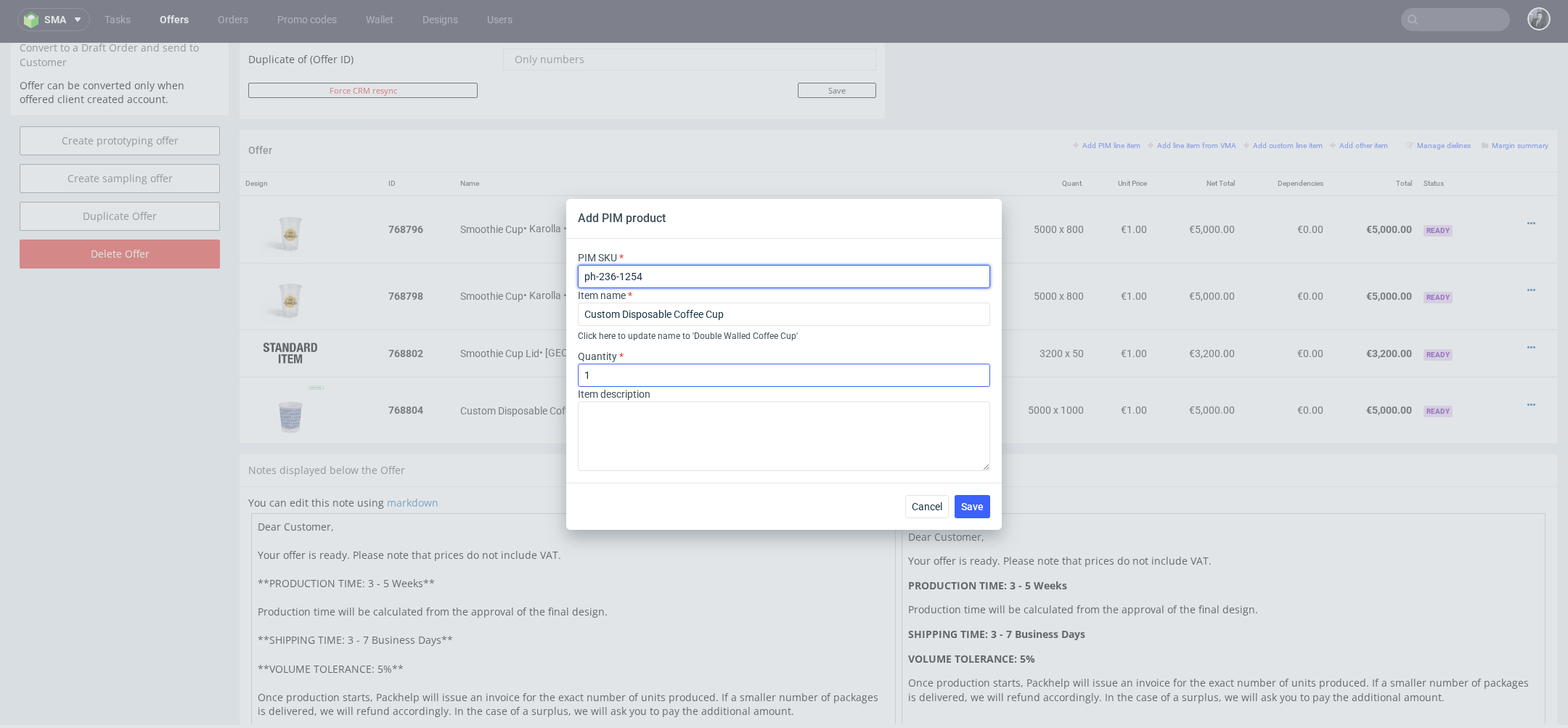
type input "ph-236-1254"
click at [694, 381] on input "1" at bounding box center [784, 375] width 412 height 23
type input "5000"
click at [649, 423] on textarea at bounding box center [784, 436] width 412 height 70
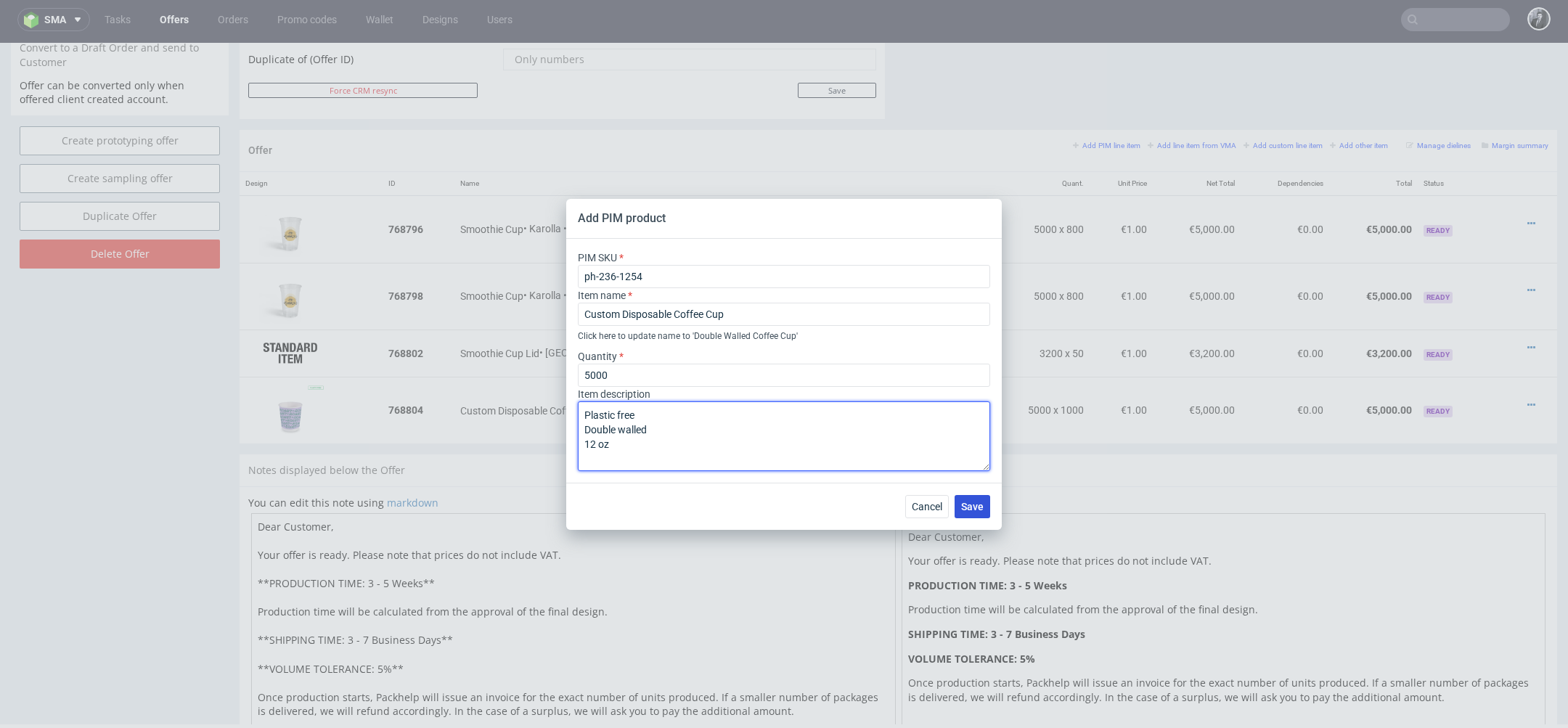
type textarea "Plastic free Double walled 12 oz"
click at [977, 514] on button "Save" at bounding box center [972, 506] width 35 height 23
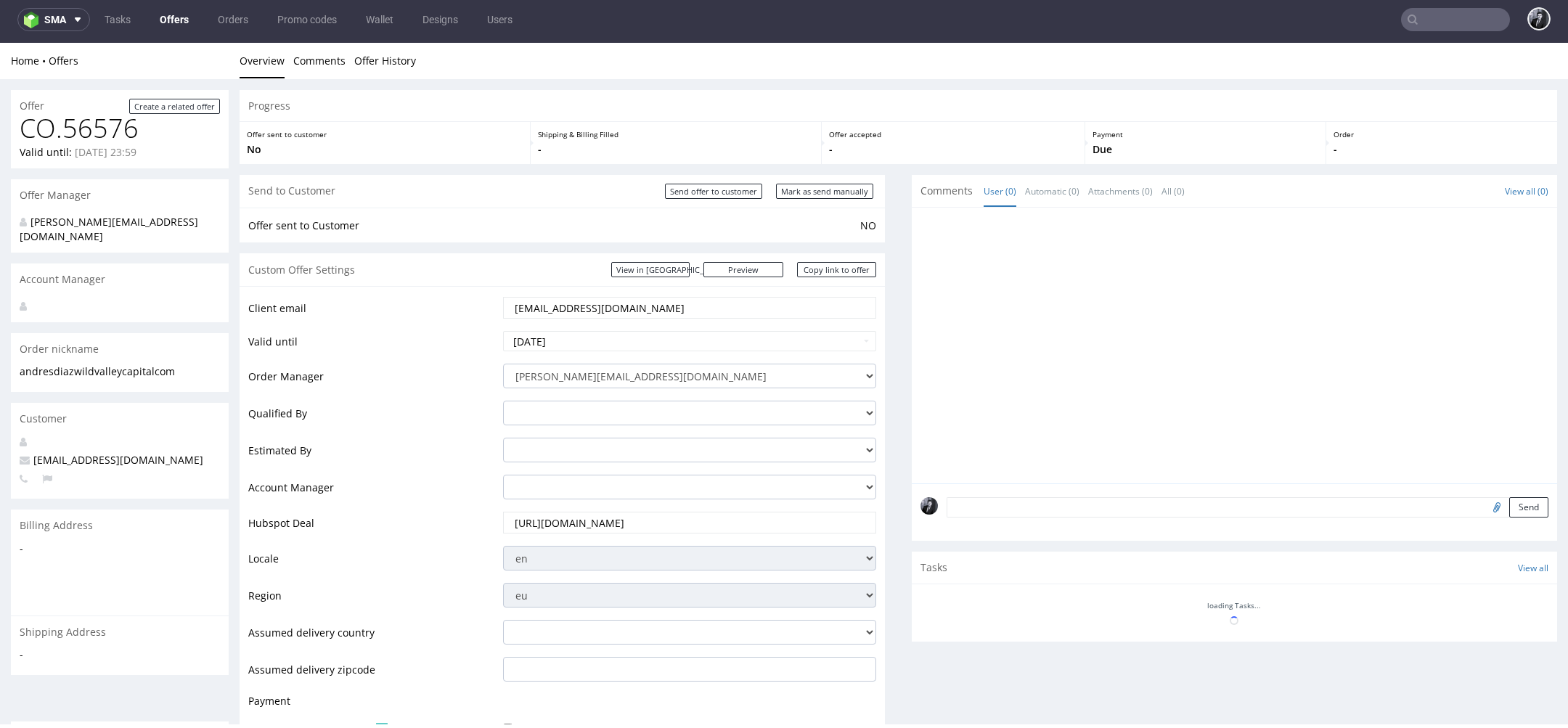
scroll to position [0, 0]
